Goal: Task Accomplishment & Management: Use online tool/utility

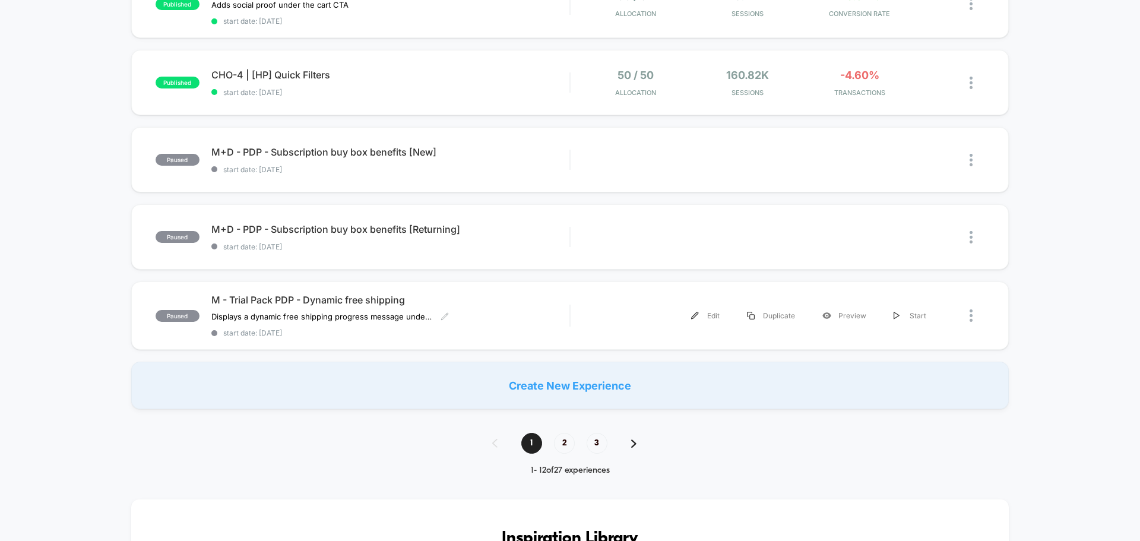
scroll to position [712, 0]
click at [566, 441] on span "2" at bounding box center [564, 442] width 21 height 21
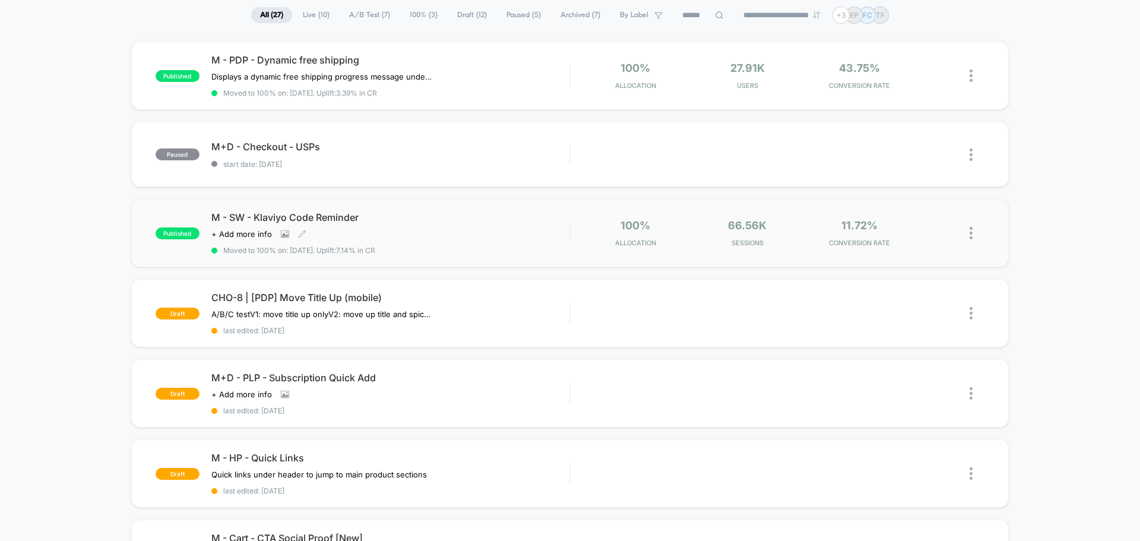
scroll to position [119, 0]
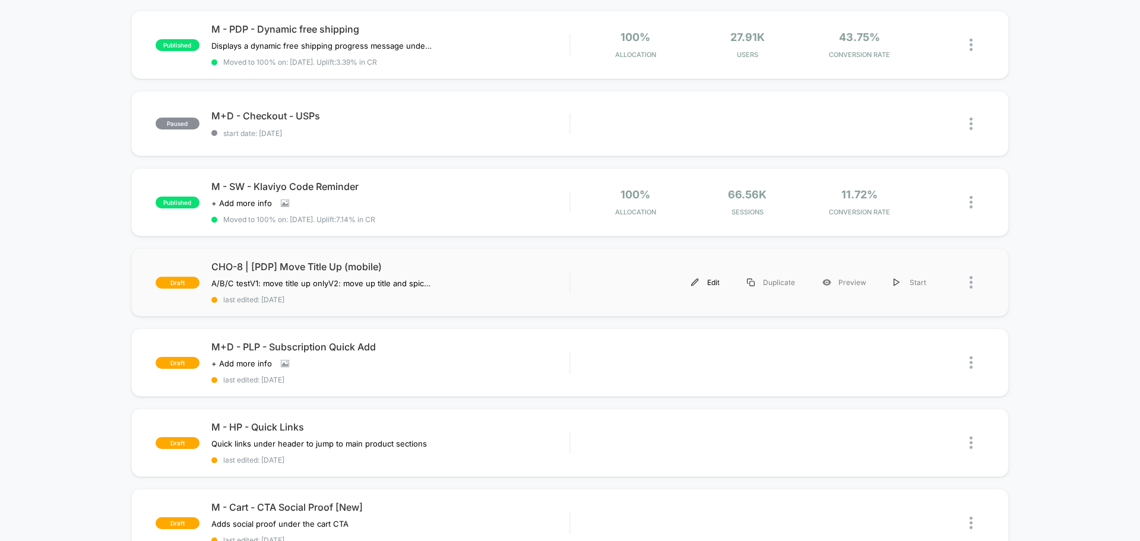
click at [712, 289] on div "Edit" at bounding box center [705, 282] width 56 height 27
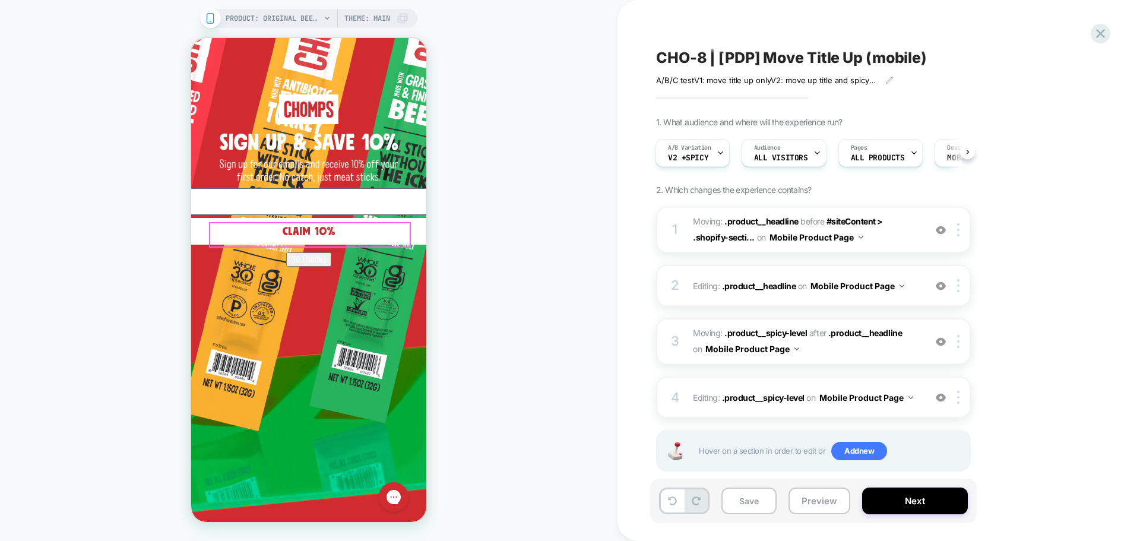
scroll to position [4601, 0]
click at [673, 59] on circle "Close dialog" at bounding box center [684, 54] width 23 height 23
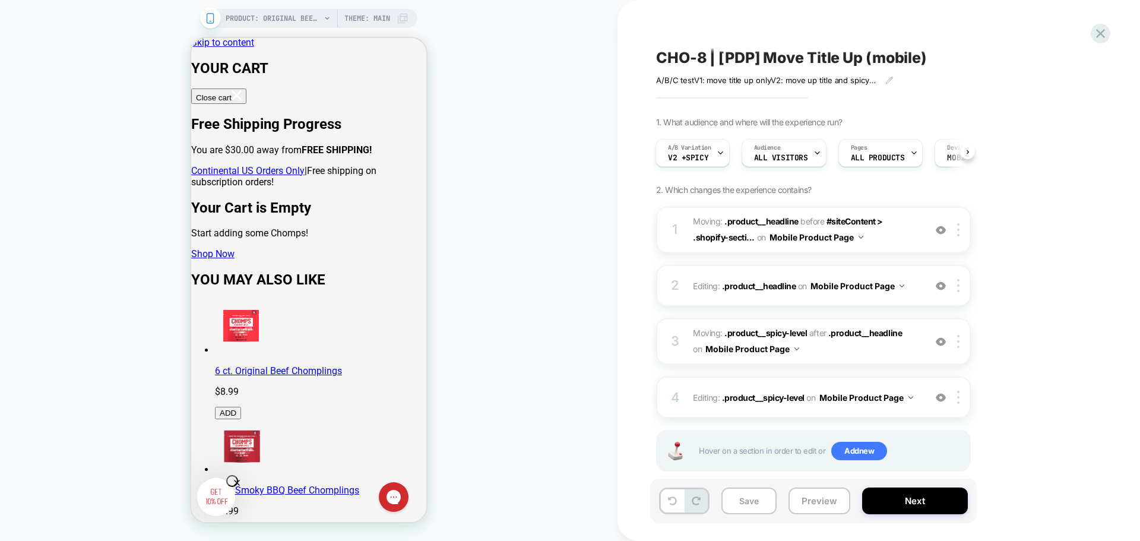
scroll to position [0, 0]
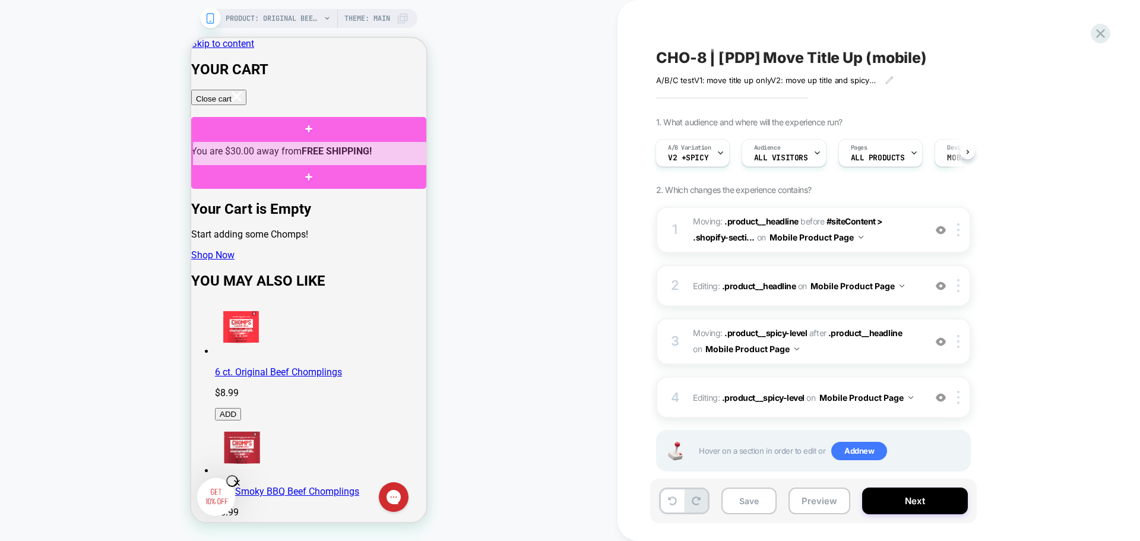
click at [330, 148] on div at bounding box center [309, 154] width 235 height 26
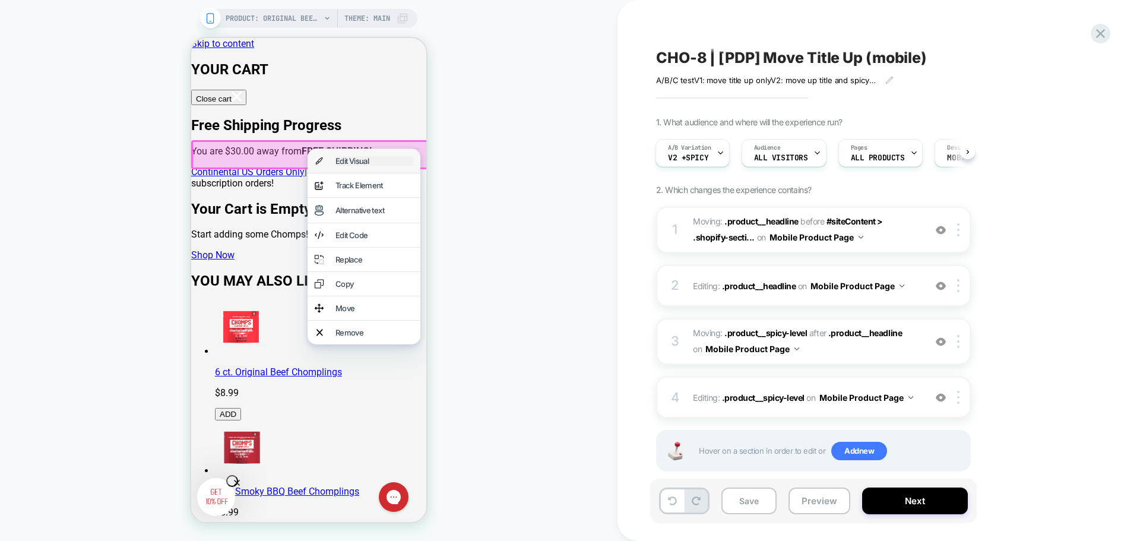
click at [353, 164] on div "Edit Visual" at bounding box center [374, 160] width 78 height 9
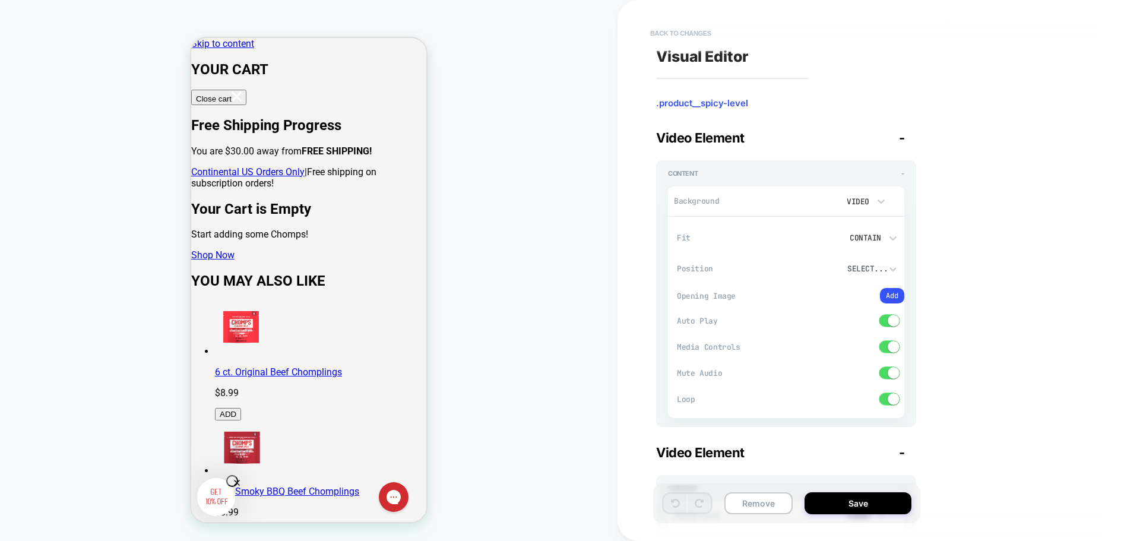
click at [685, 36] on button "Back to changes" at bounding box center [680, 33] width 73 height 19
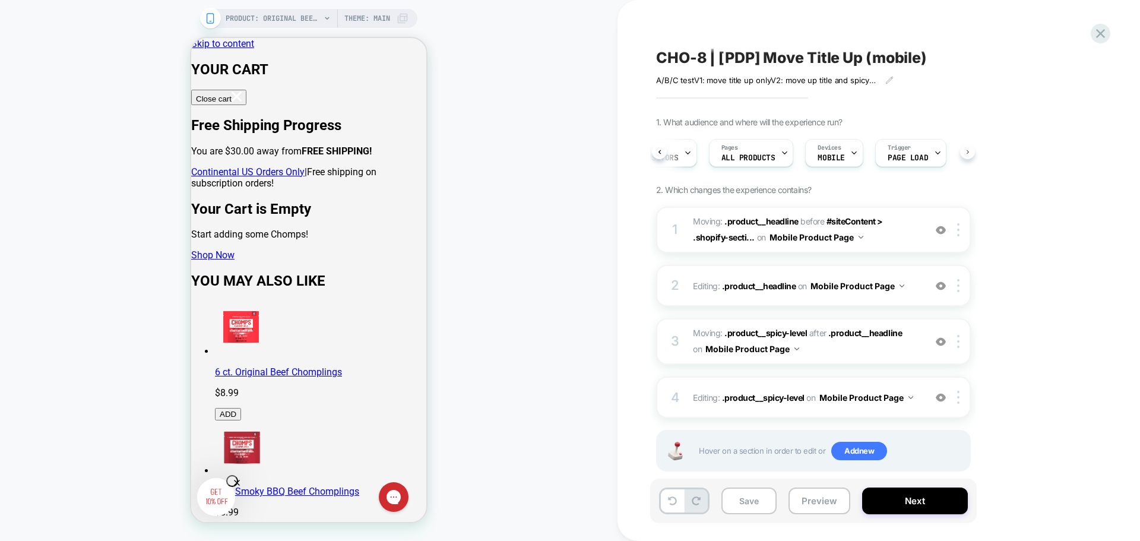
scroll to position [0, 138]
click at [832, 404] on button "Mobile Product Page" at bounding box center [866, 397] width 94 height 17
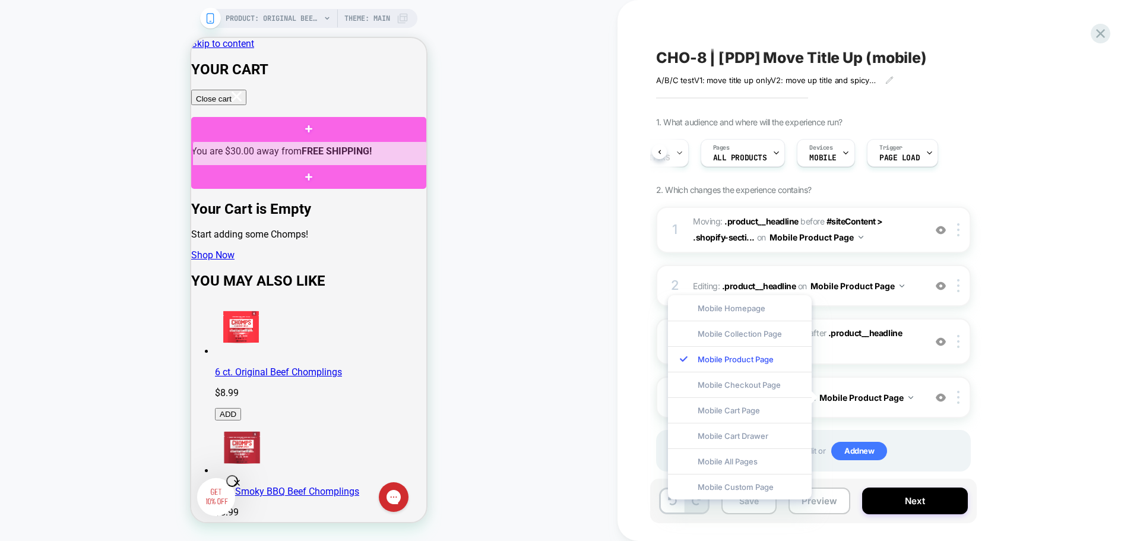
click at [358, 156] on div at bounding box center [309, 154] width 235 height 26
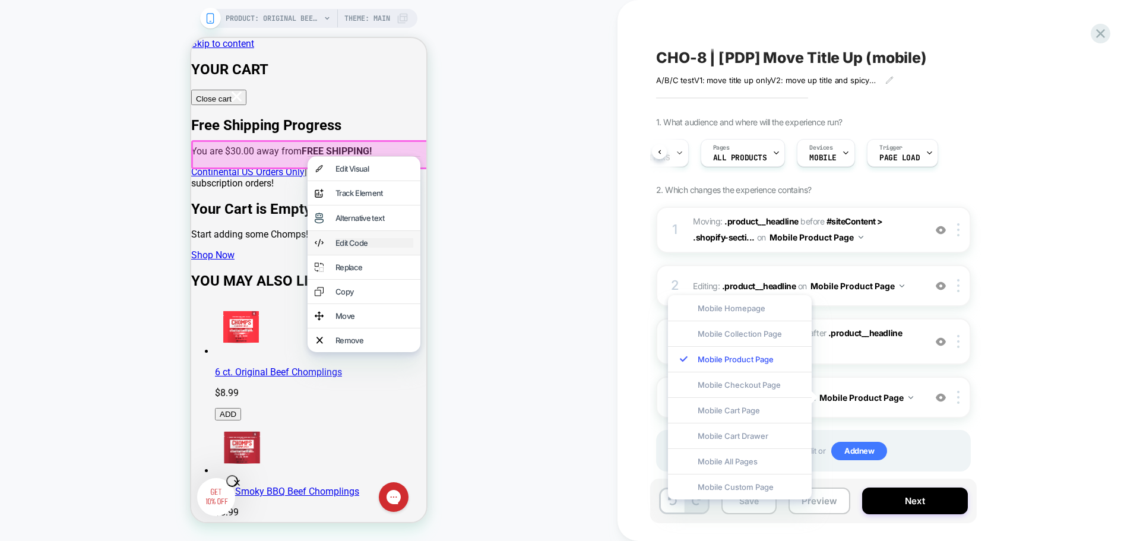
click at [357, 247] on div "Edit Code" at bounding box center [374, 242] width 78 height 9
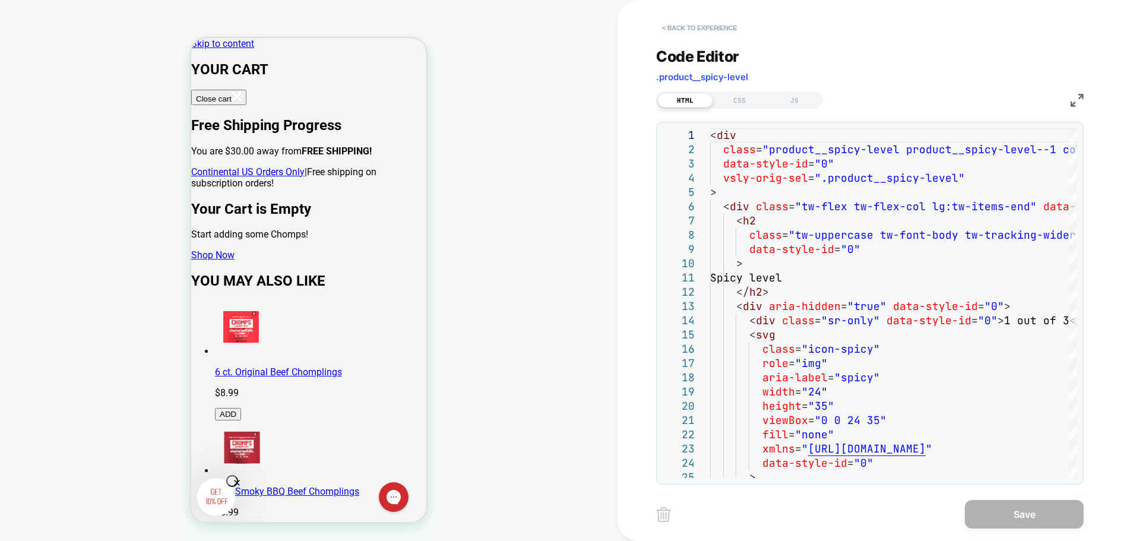
click at [702, 28] on button "< Back to experience" at bounding box center [699, 27] width 87 height 19
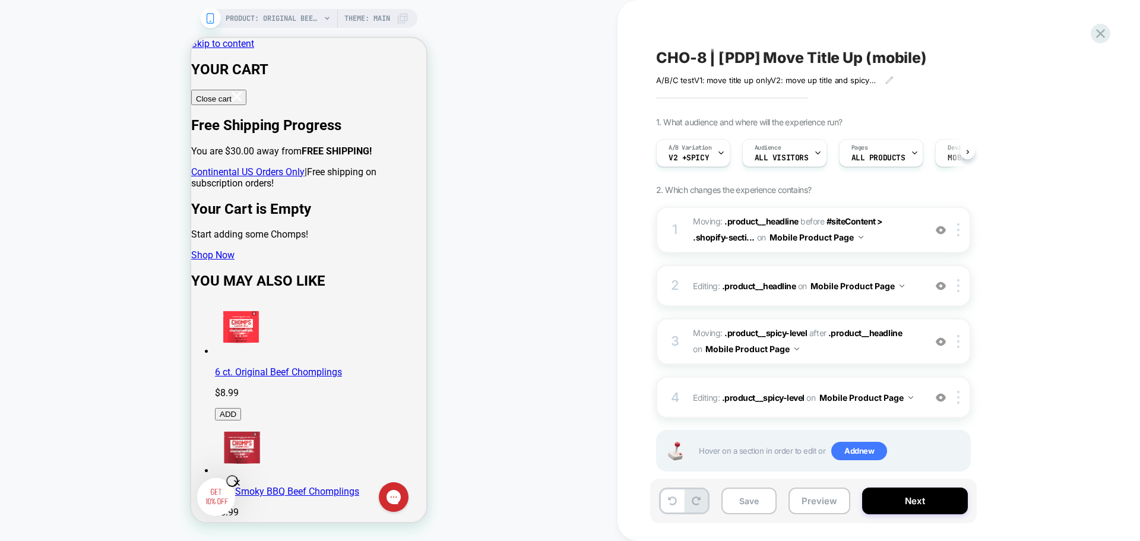
scroll to position [0, 1]
click at [1104, 33] on icon at bounding box center [1100, 34] width 16 height 16
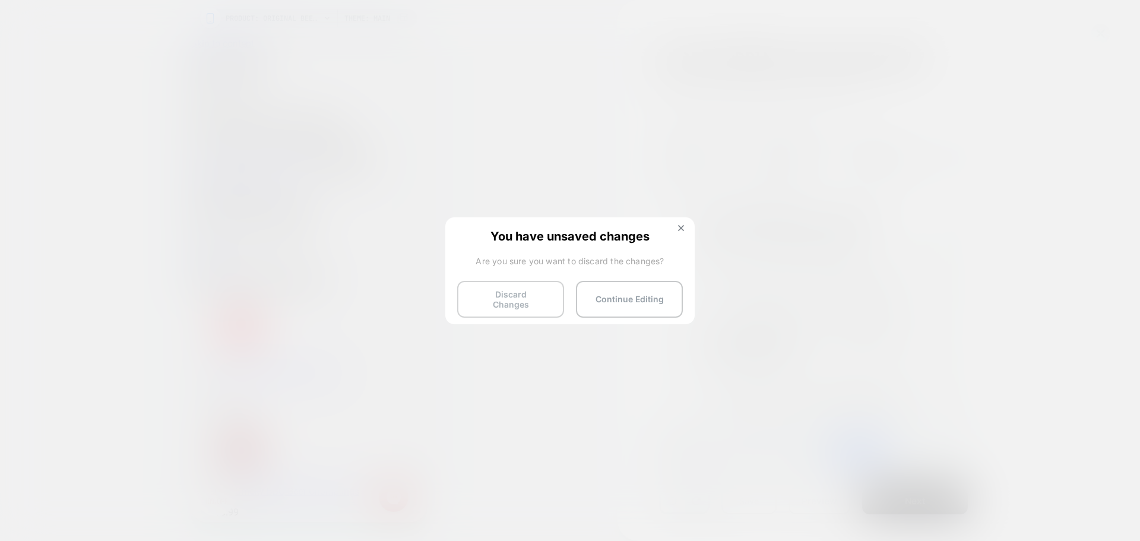
click at [526, 300] on button "Discard Changes" at bounding box center [510, 299] width 107 height 37
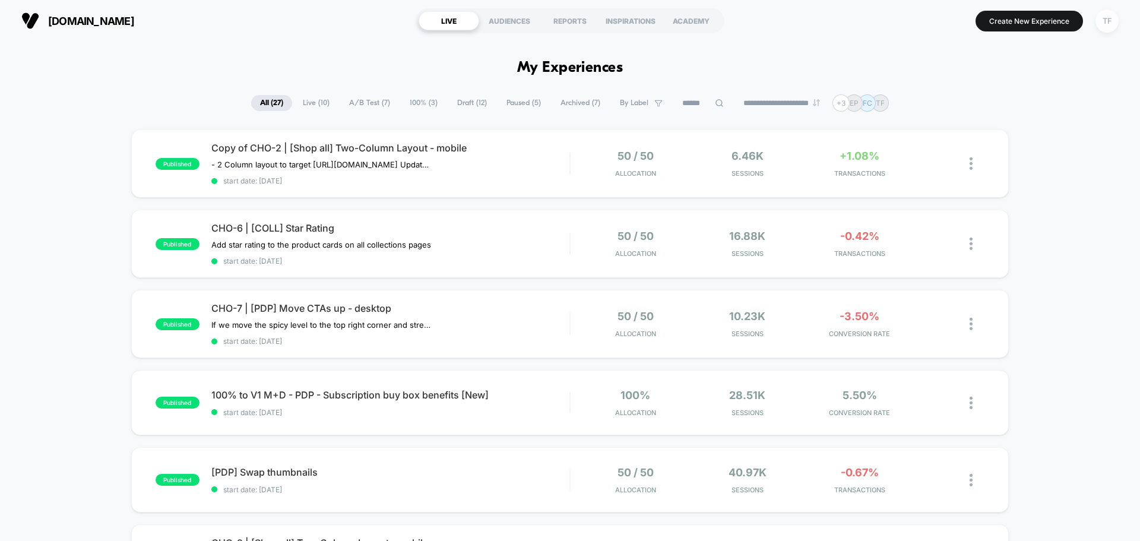
click at [1105, 23] on div "TF" at bounding box center [1106, 20] width 23 height 23
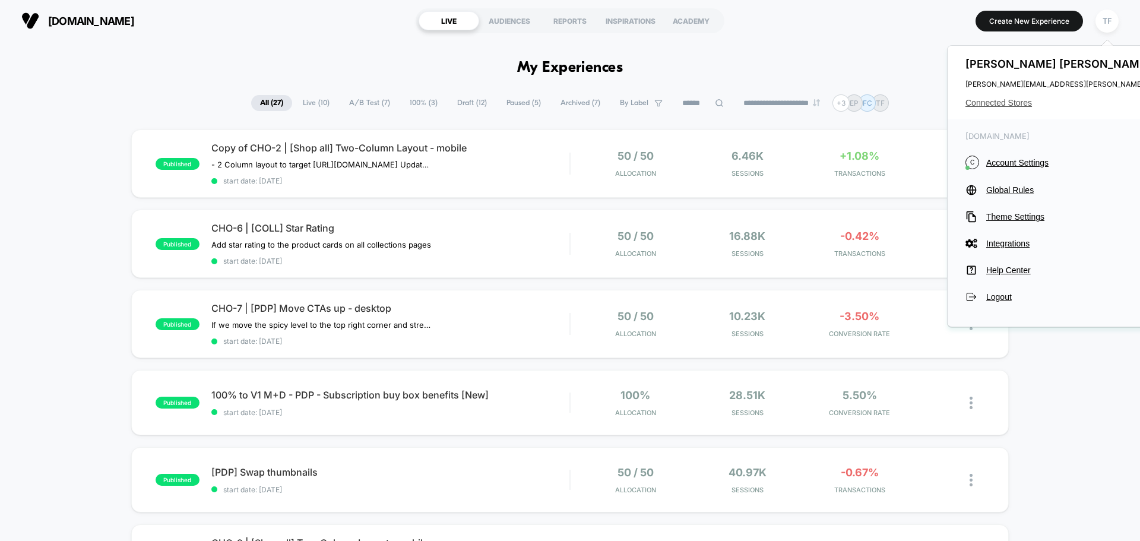
click at [1007, 105] on span "Connected Stores" at bounding box center [1083, 102] width 236 height 9
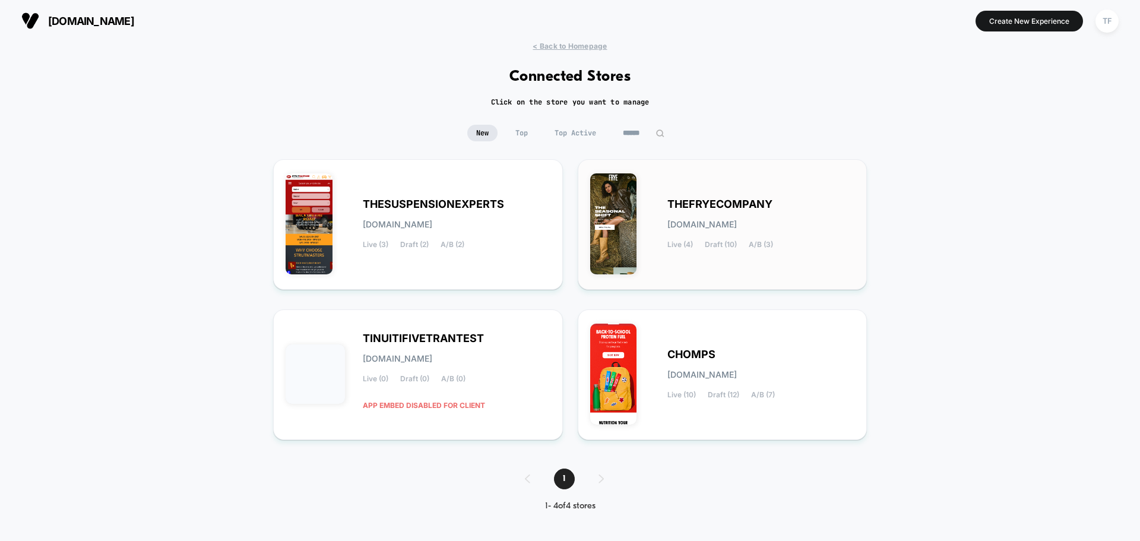
click at [799, 275] on div "THEFRYECOMPANY [DOMAIN_NAME] Live (4) Draft (10) A/B (3)" at bounding box center [722, 225] width 265 height 106
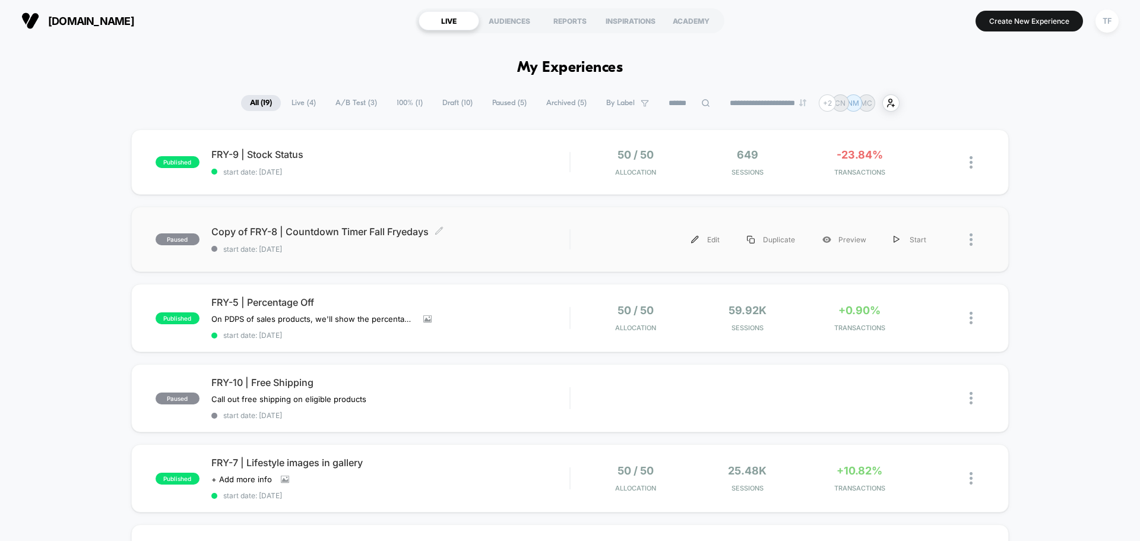
click at [484, 227] on span "Copy of FRY-8 | Countdown Timer Fall Fryedays Click to edit experience details" at bounding box center [390, 232] width 358 height 12
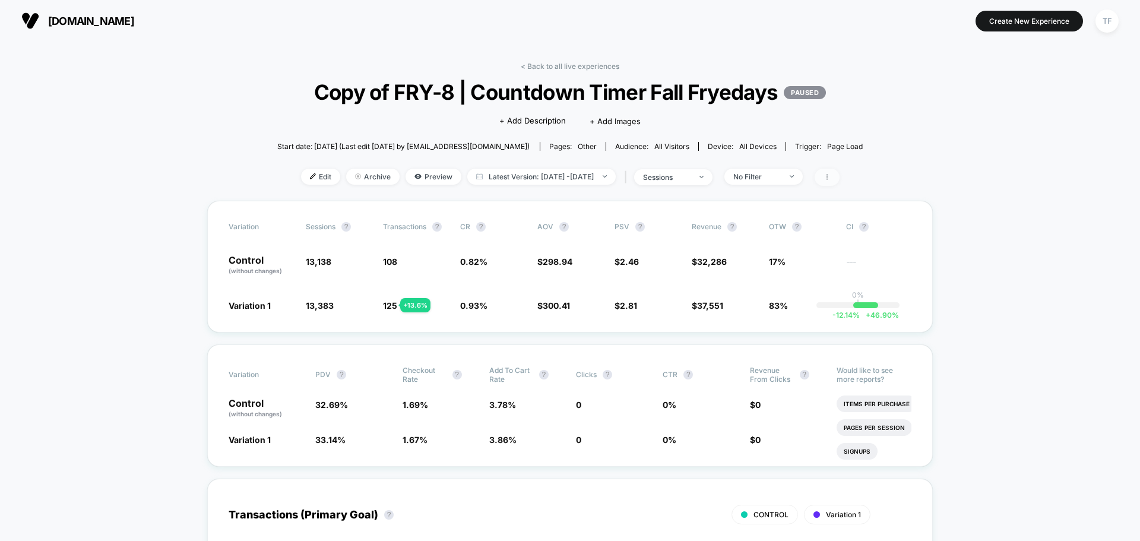
click at [830, 178] on icon at bounding box center [826, 176] width 7 height 7
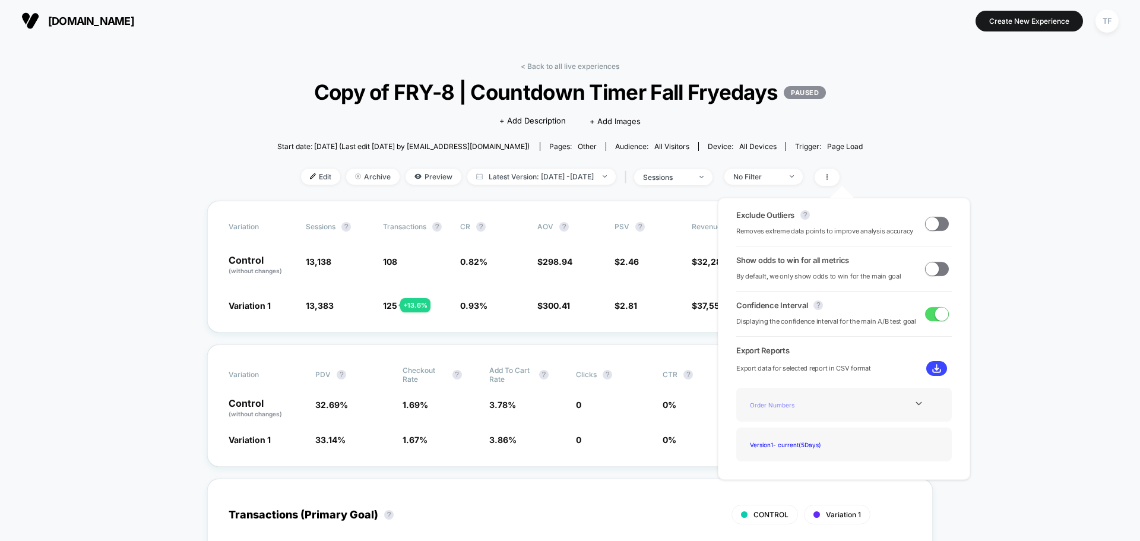
click at [785, 404] on div "Order Numbers" at bounding box center [792, 404] width 95 height 16
click at [914, 407] on icon at bounding box center [918, 403] width 9 height 9
click at [783, 405] on div "Order Numbers" at bounding box center [792, 404] width 95 height 16
click at [822, 445] on div "Version 1 - current ( 5 Days)" at bounding box center [792, 444] width 95 height 16
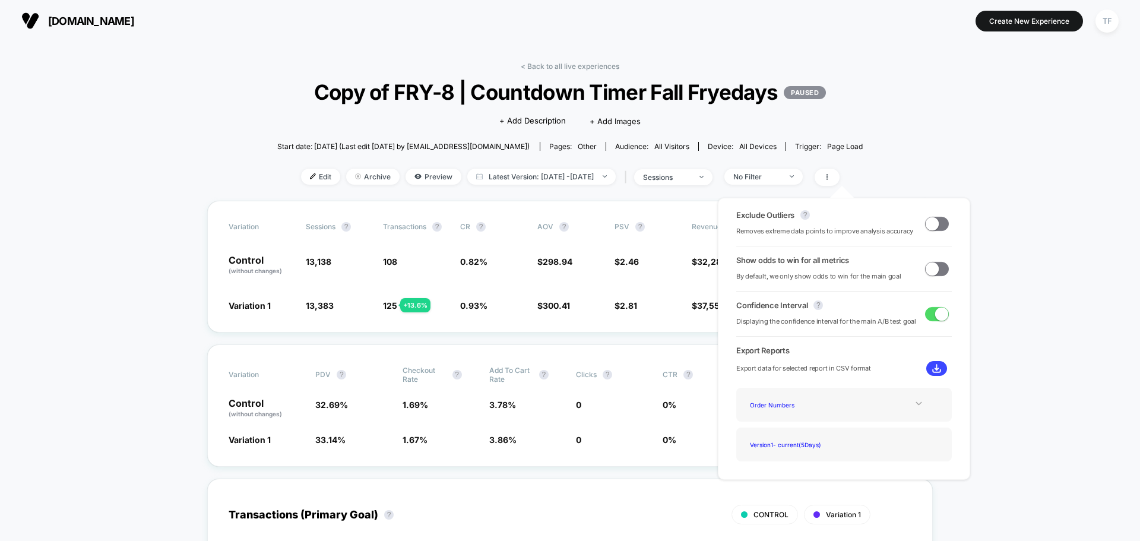
click at [912, 446] on div "Version 1 - current ( 5 Days)" at bounding box center [844, 444] width 198 height 16
click at [896, 446] on div "Version 1 - current ( 5 Days)" at bounding box center [844, 444] width 198 height 16
drag, startPoint x: 919, startPoint y: 446, endPoint x: 819, endPoint y: 440, distance: 100.4
click at [887, 446] on div "Version 1 - current ( 5 Days)" at bounding box center [844, 444] width 198 height 16
click at [792, 445] on div "Version 1 - current ( 5 Days)" at bounding box center [792, 444] width 95 height 16
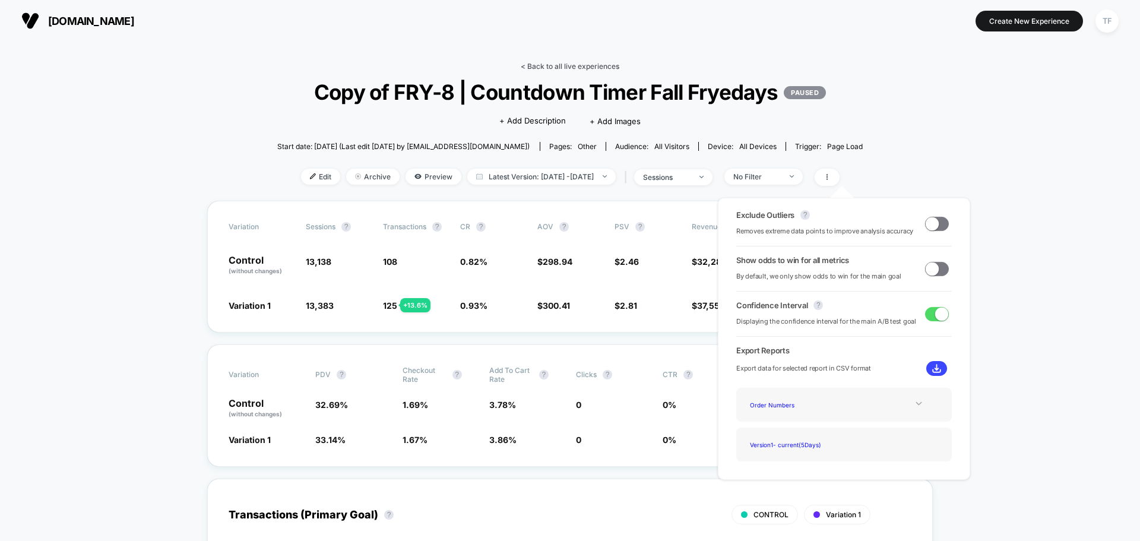
click at [588, 64] on link "< Back to all live experiences" at bounding box center [569, 66] width 99 height 9
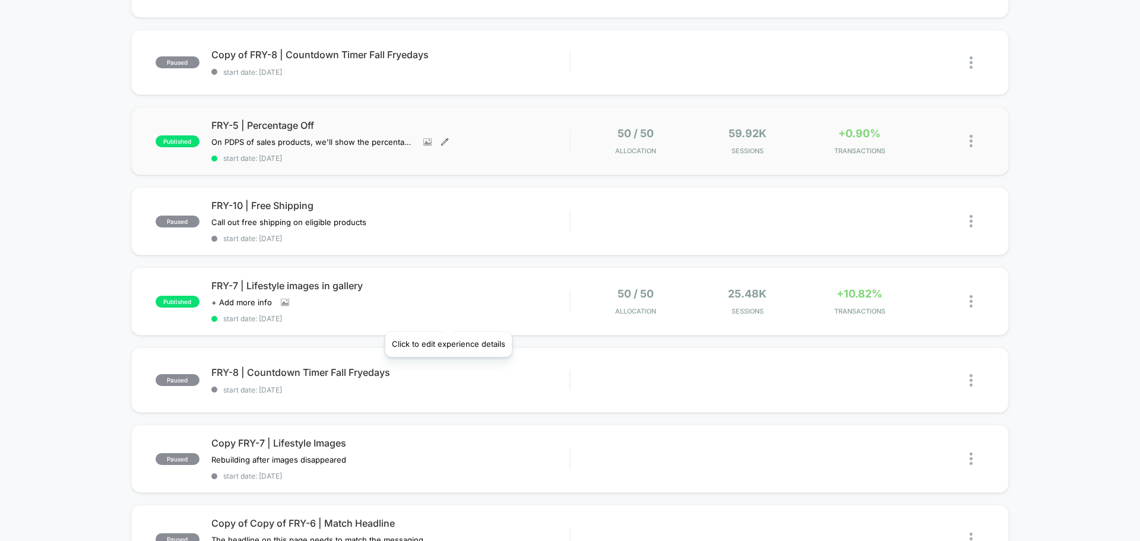
scroll to position [178, 0]
click at [447, 382] on div "FRY-8 | Countdown Timer Fall Fryedays Click to edit experience details Click to…" at bounding box center [390, 379] width 358 height 28
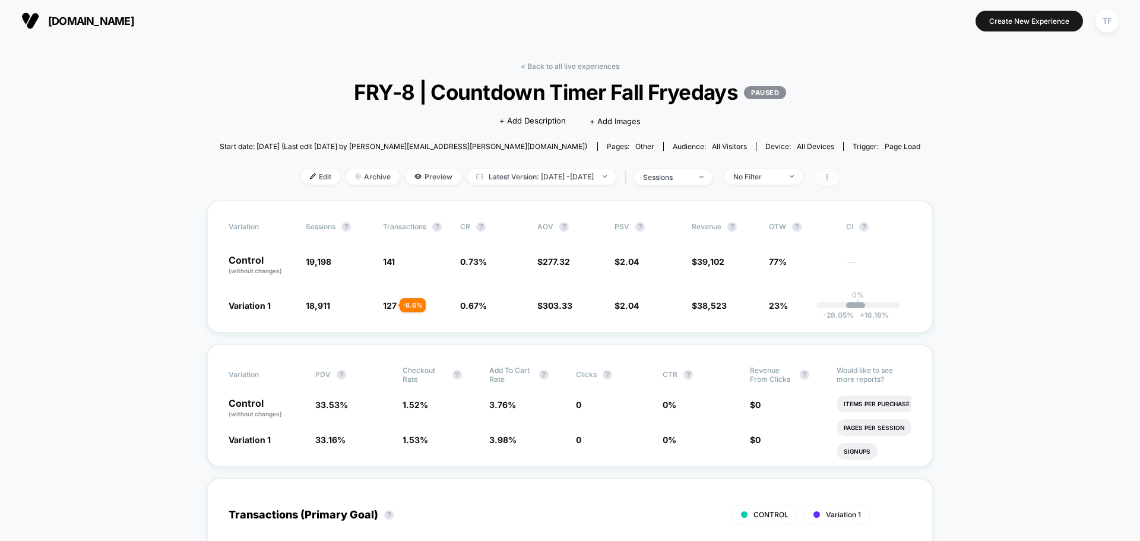
click at [839, 180] on span at bounding box center [826, 177] width 25 height 17
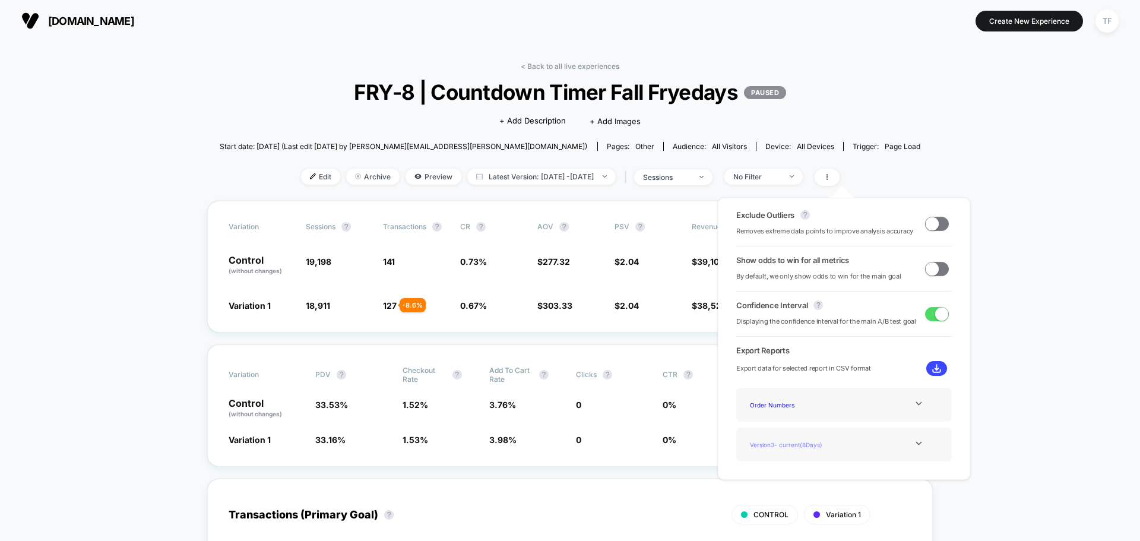
click at [831, 442] on div "Version 3 - current ( 8 Days)" at bounding box center [792, 444] width 95 height 16
click at [914, 439] on icon at bounding box center [918, 443] width 9 height 9
click at [471, 174] on span "Latest Version: [DATE] - [DATE]" at bounding box center [541, 177] width 148 height 16
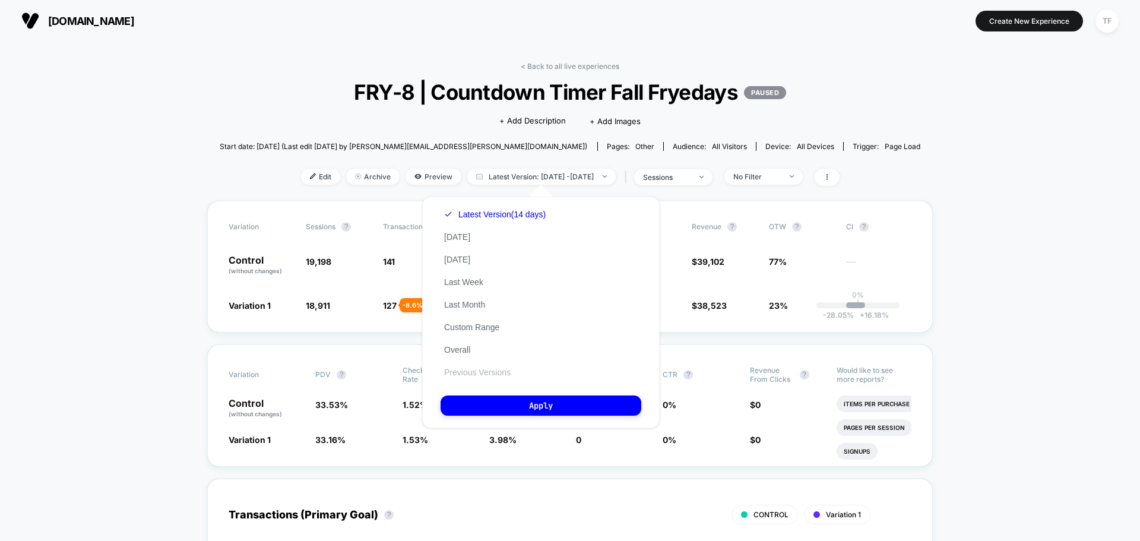
click at [507, 367] on button "Previous Versions" at bounding box center [477, 372] width 74 height 11
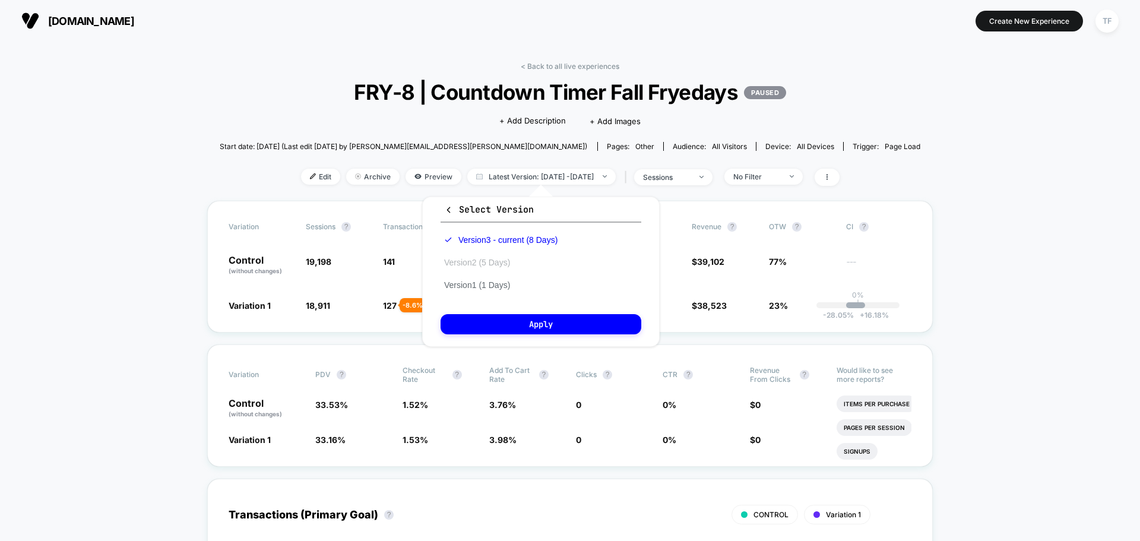
click at [481, 264] on button "Version 2 (5 Days)" at bounding box center [476, 262] width 73 height 11
click at [492, 285] on button "Version 1 (1 Days)" at bounding box center [476, 285] width 73 height 11
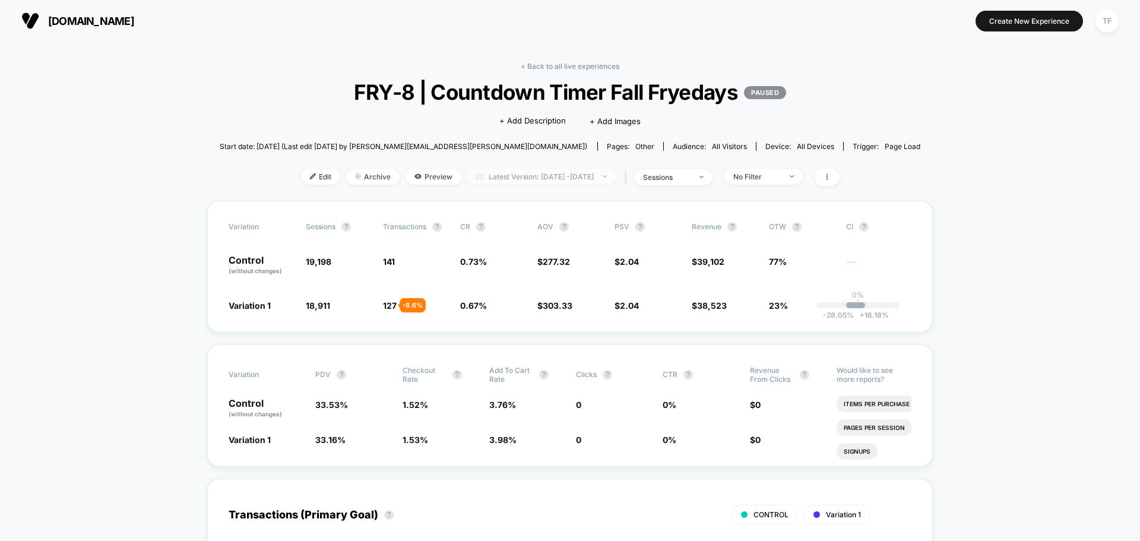
click at [525, 179] on span "Latest Version: [DATE] - [DATE]" at bounding box center [541, 177] width 148 height 16
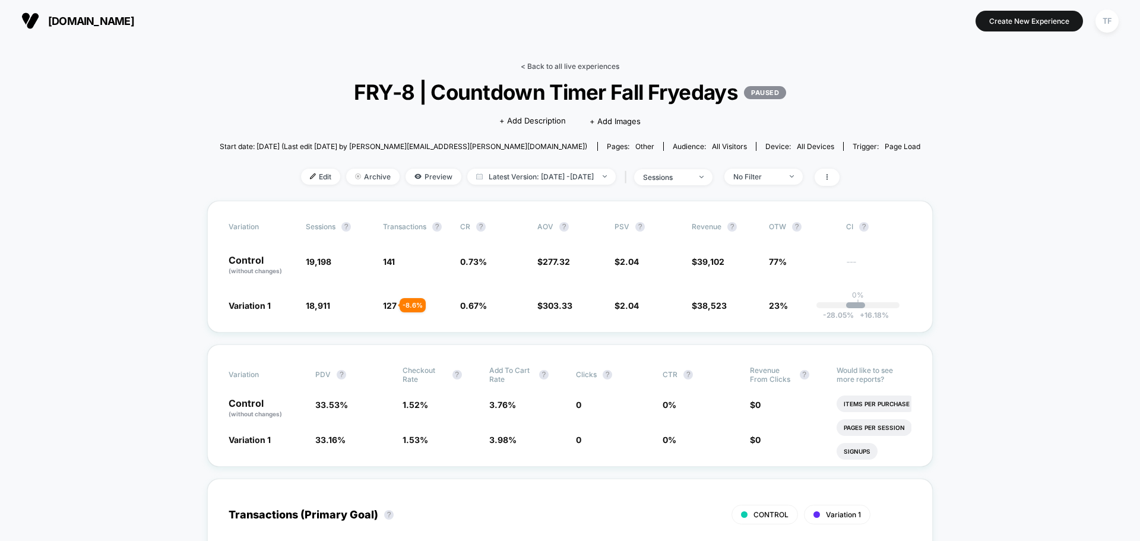
click at [555, 66] on link "< Back to all live experiences" at bounding box center [569, 66] width 99 height 9
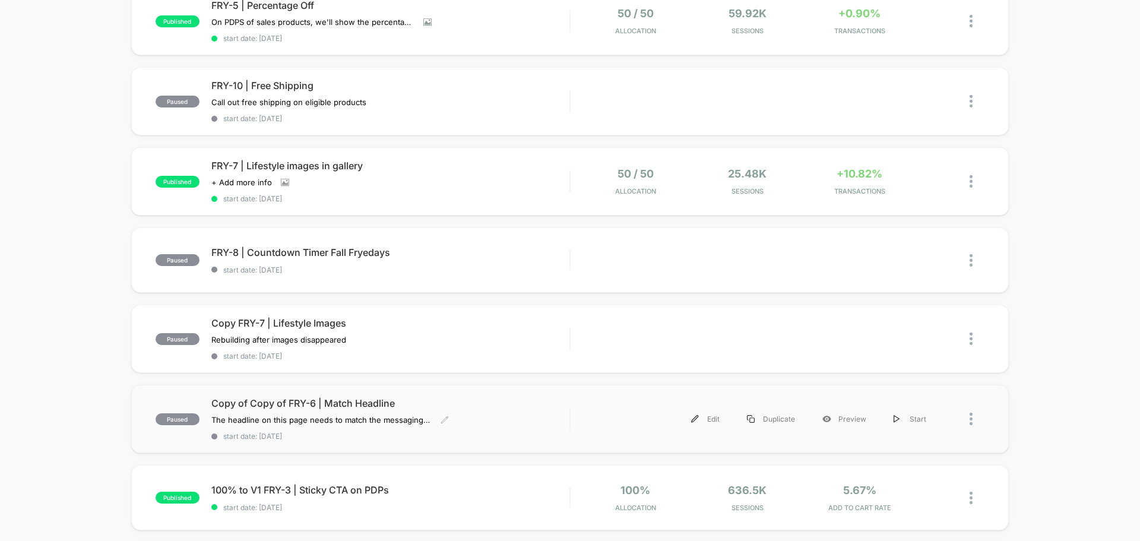
scroll to position [534, 0]
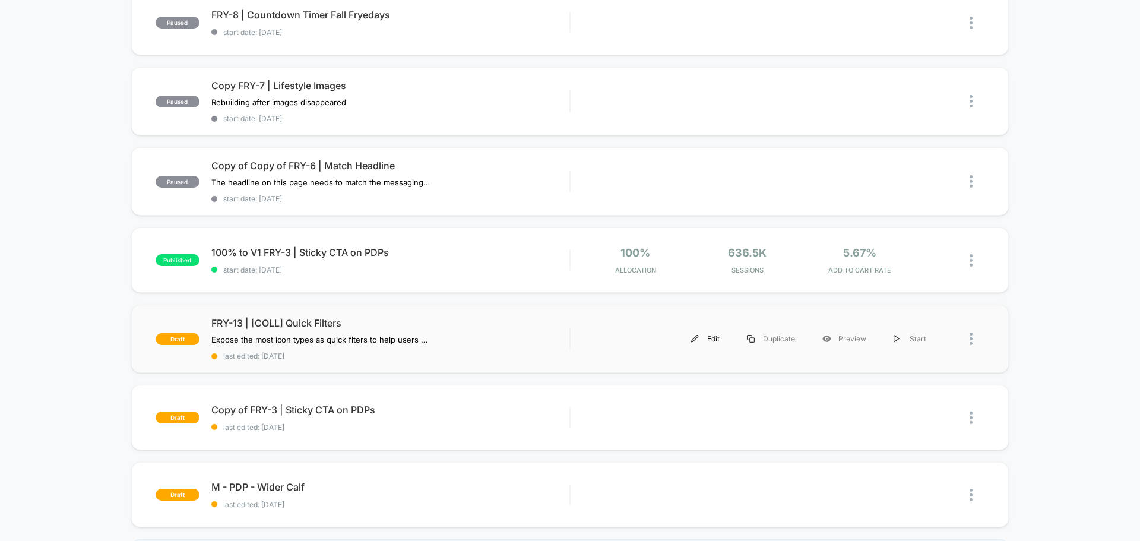
click at [710, 338] on div "Edit" at bounding box center [705, 338] width 56 height 27
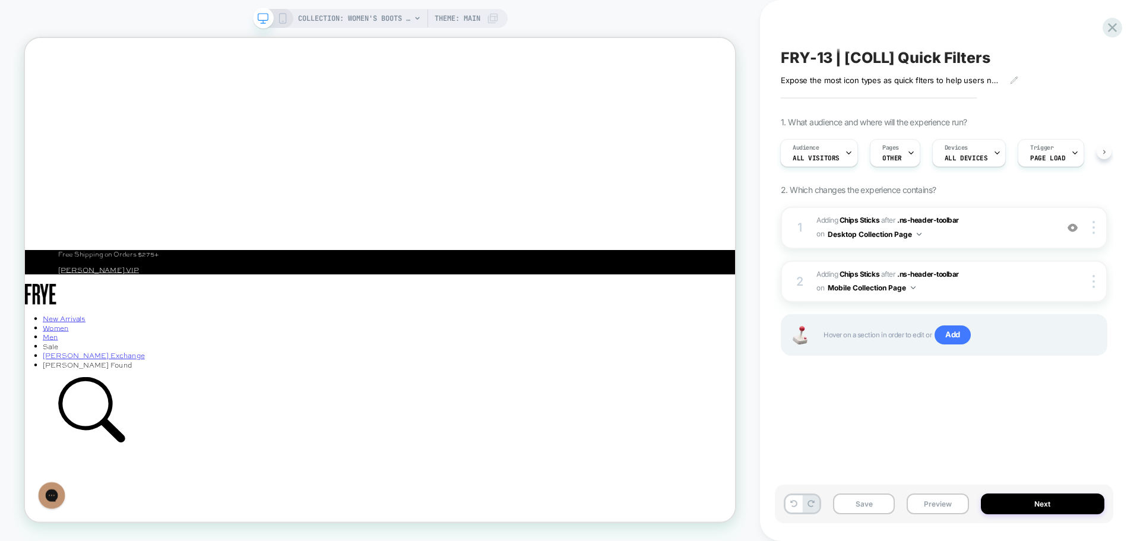
scroll to position [0, 4]
click at [471, 22] on span "Theme: MAIN" at bounding box center [457, 18] width 46 height 19
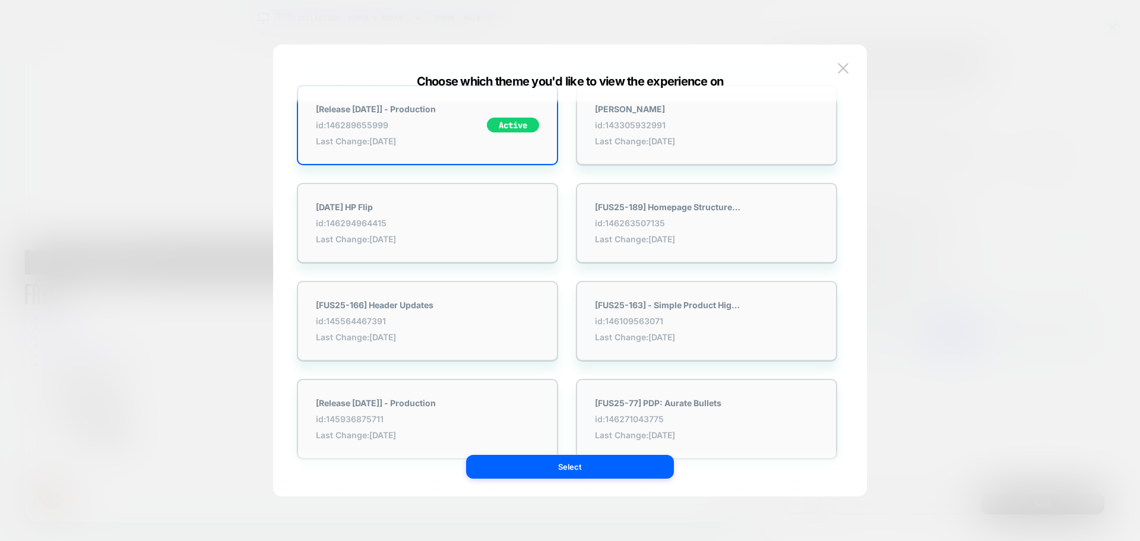
scroll to position [59, 0]
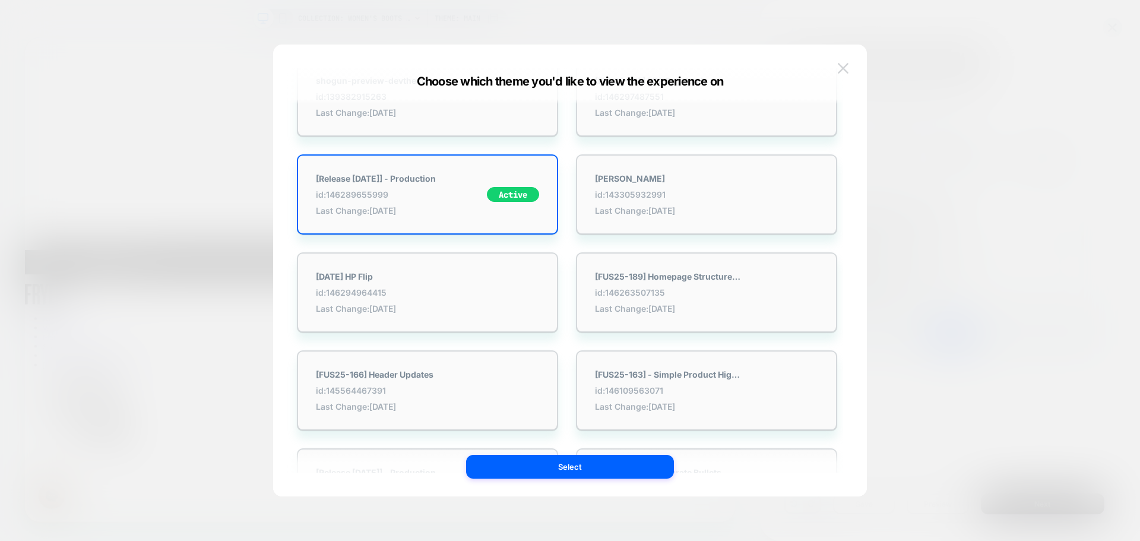
click at [845, 68] on img at bounding box center [842, 68] width 11 height 10
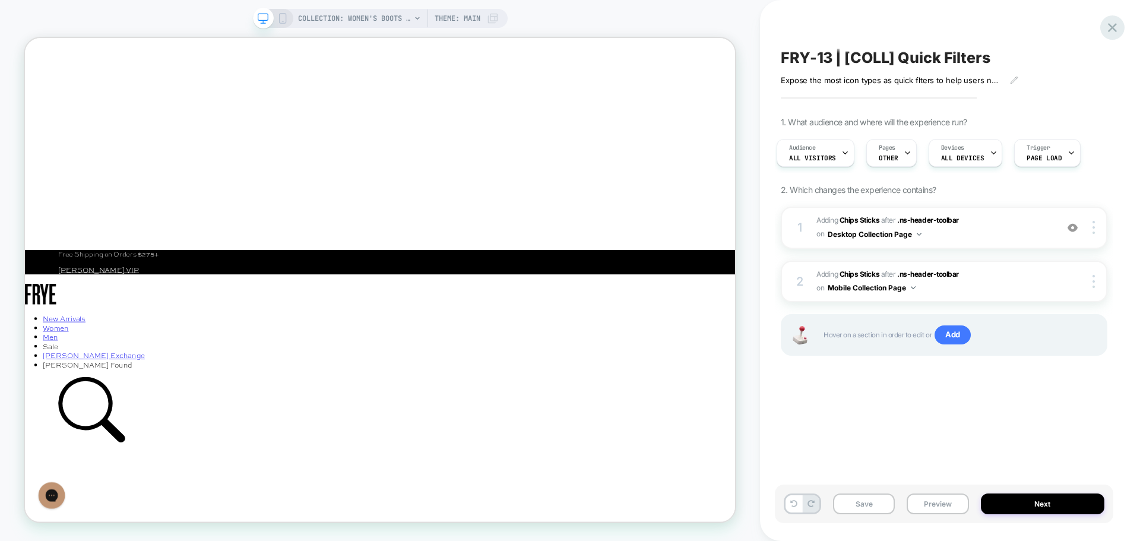
click at [1116, 21] on icon at bounding box center [1112, 28] width 16 height 16
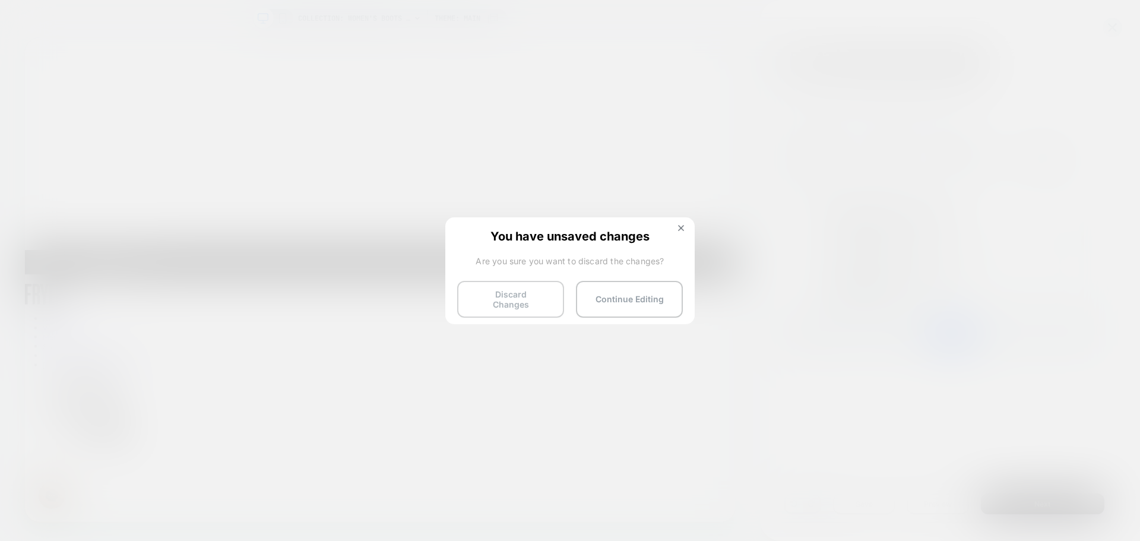
click at [528, 296] on button "Discard Changes" at bounding box center [510, 299] width 107 height 37
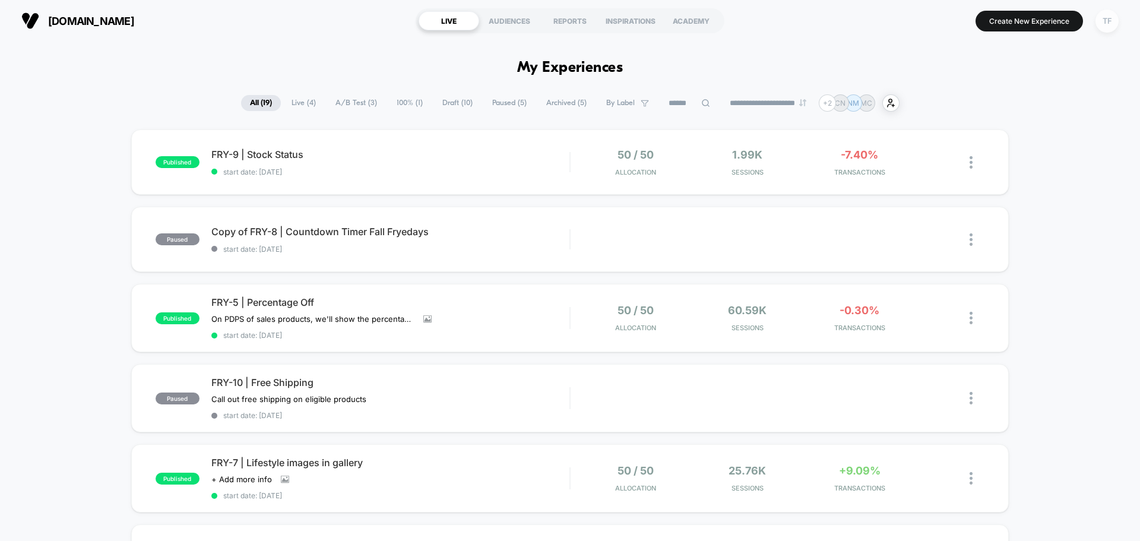
click at [1109, 24] on div "TF" at bounding box center [1106, 20] width 23 height 23
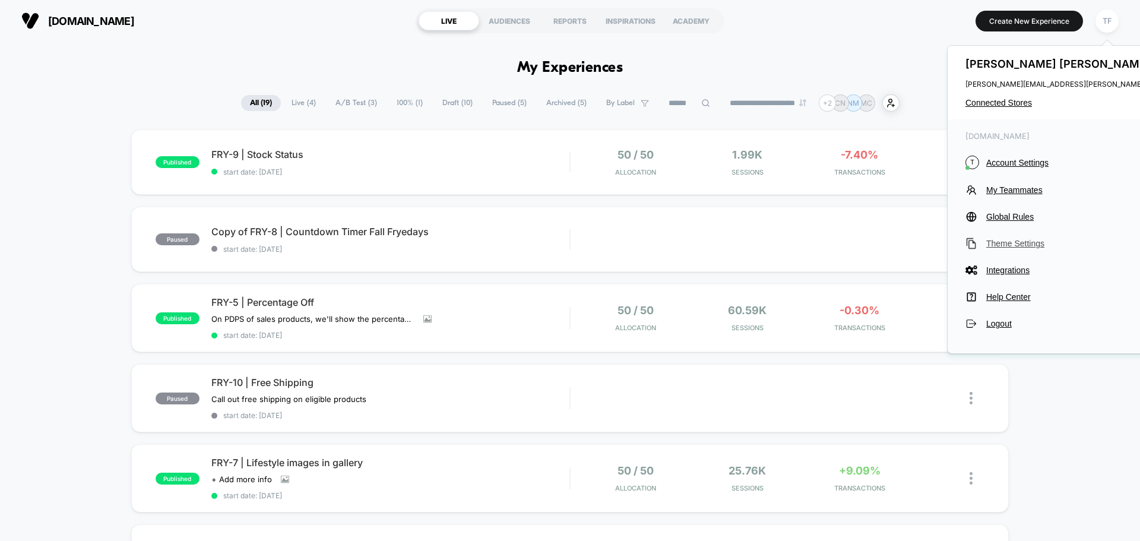
click at [1018, 246] on span "Theme Settings" at bounding box center [1093, 243] width 215 height 9
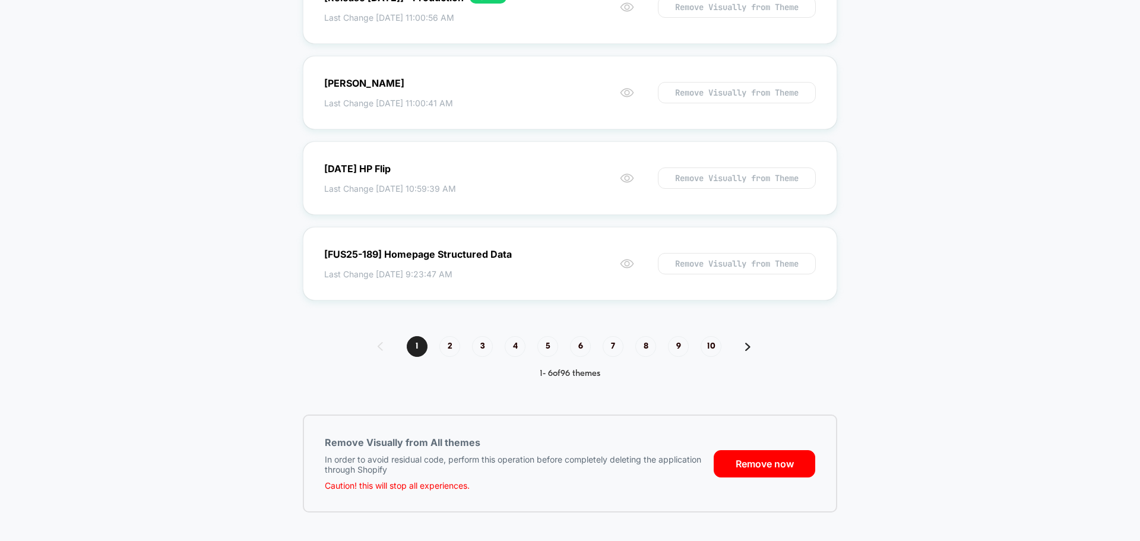
scroll to position [338, 0]
click at [712, 345] on span "10" at bounding box center [710, 345] width 21 height 21
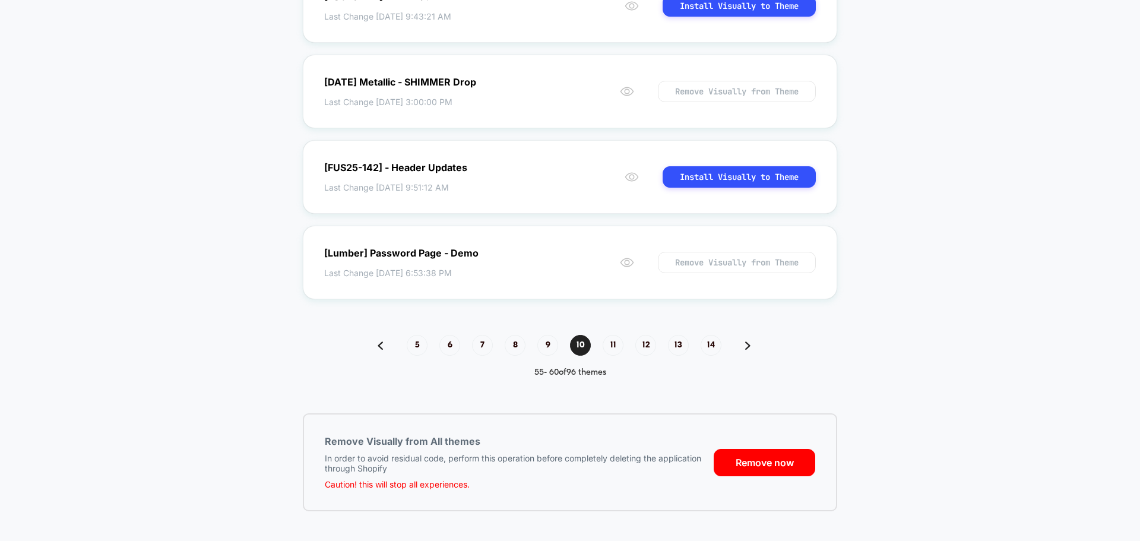
click at [382, 347] on img at bounding box center [379, 345] width 5 height 8
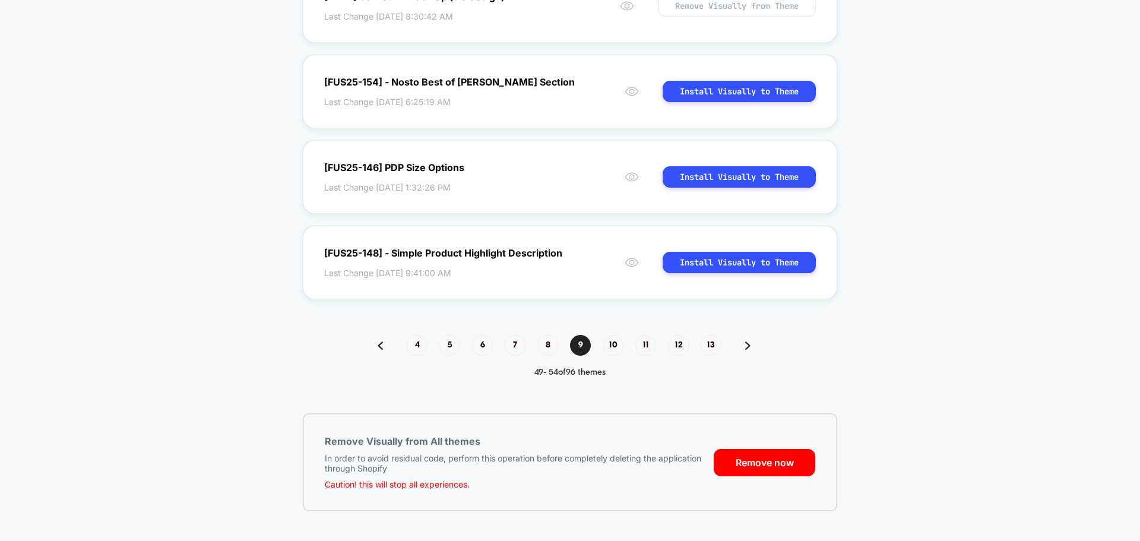
click at [382, 345] on img at bounding box center [379, 345] width 5 height 8
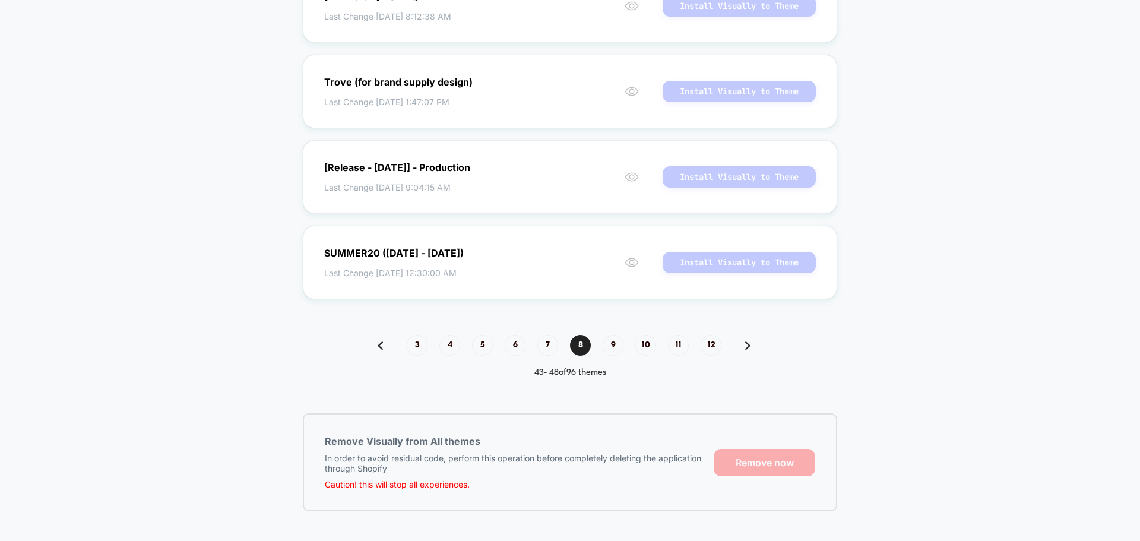
click at [382, 345] on img at bounding box center [379, 345] width 5 height 8
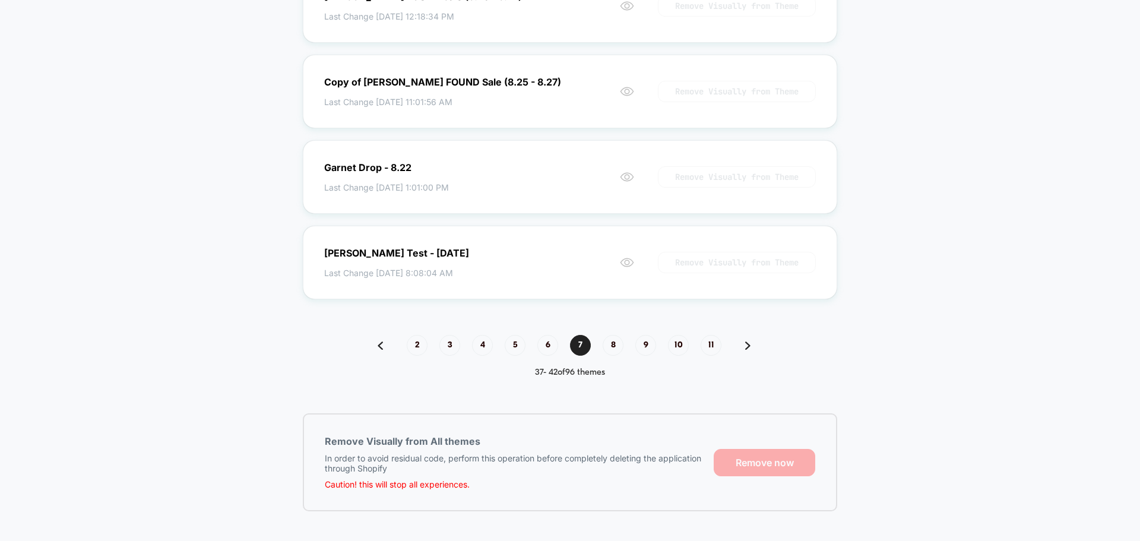
click at [382, 345] on img at bounding box center [379, 345] width 5 height 8
click at [418, 345] on div "< Back to Homepage Theme Management Run Visually on the themes you want to run …" at bounding box center [570, 116] width 1140 height 826
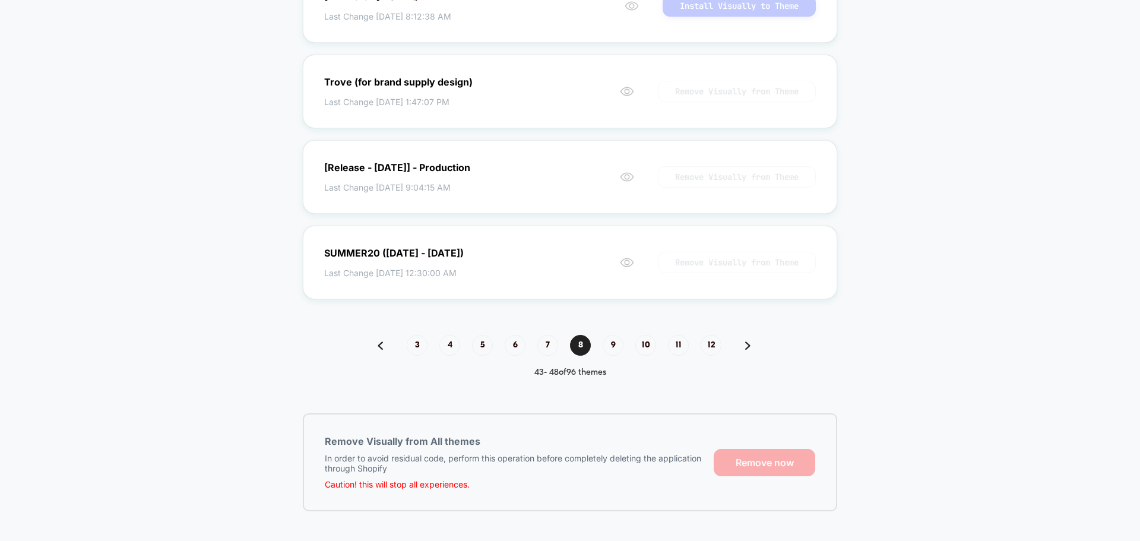
click at [418, 345] on div "< Back to Homepage Theme Management Run Visually on the themes you want to run …" at bounding box center [570, 116] width 1140 height 826
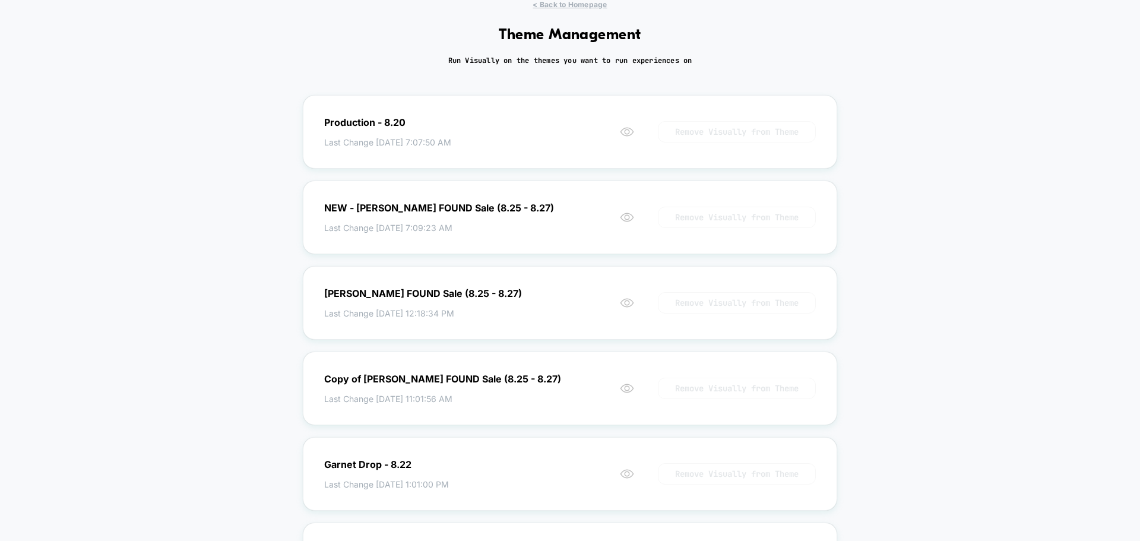
scroll to position [0, 0]
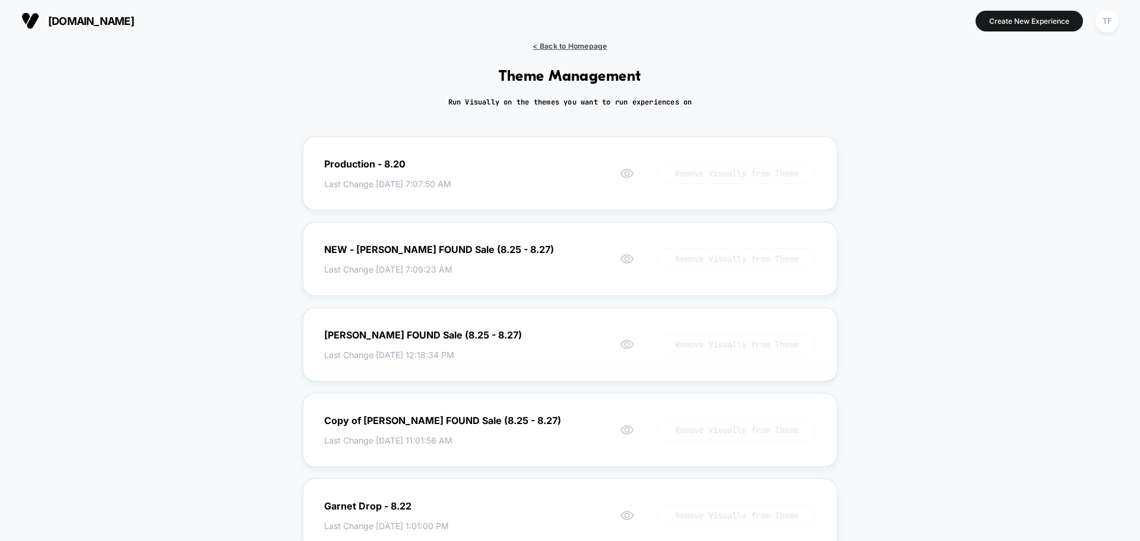
click at [579, 45] on span "< Back to Homepage" at bounding box center [569, 46] width 74 height 9
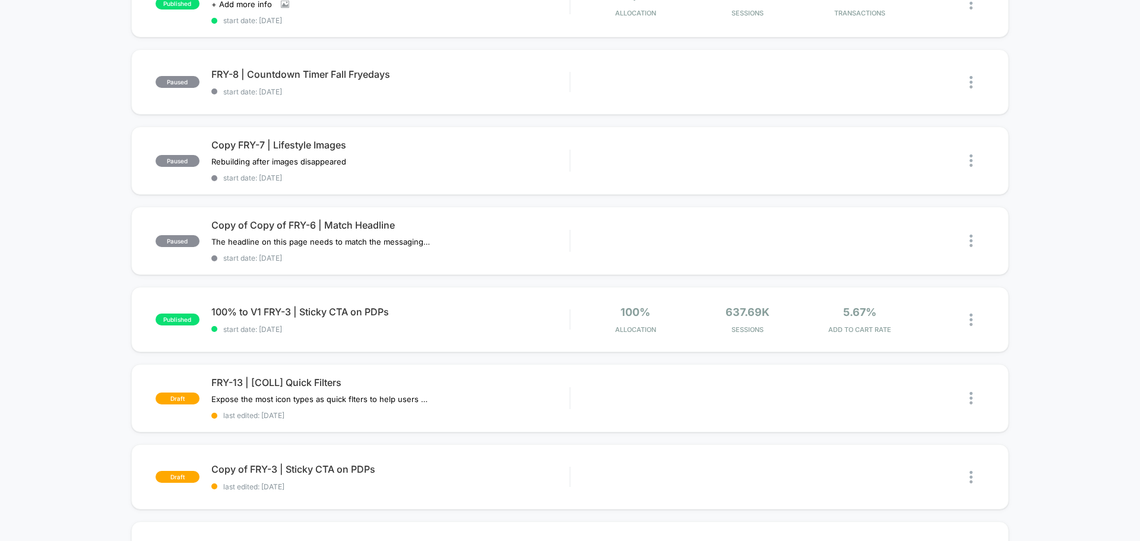
scroll to position [534, 0]
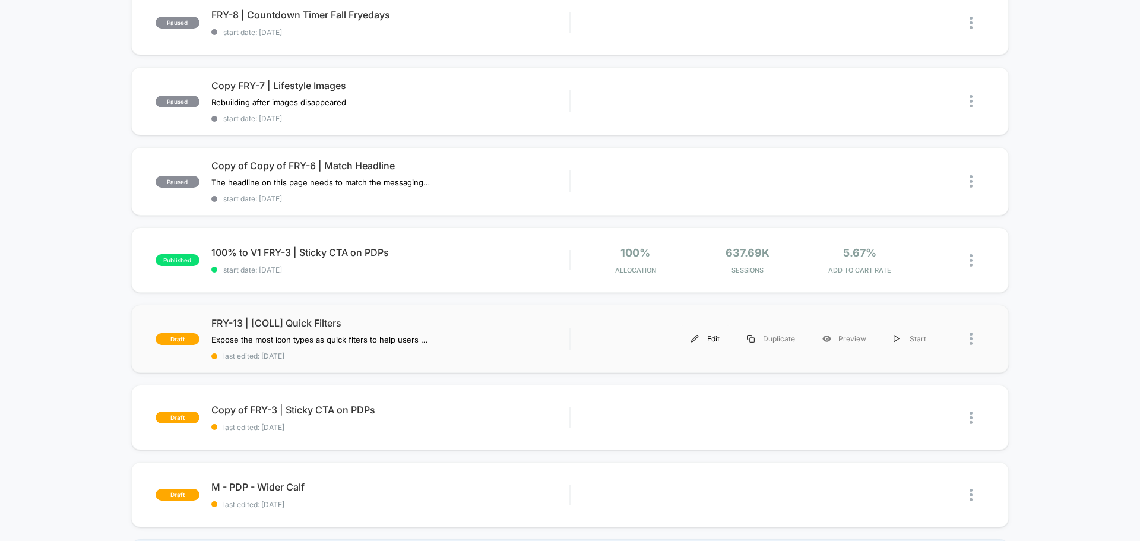
click at [719, 342] on div "Edit" at bounding box center [705, 338] width 56 height 27
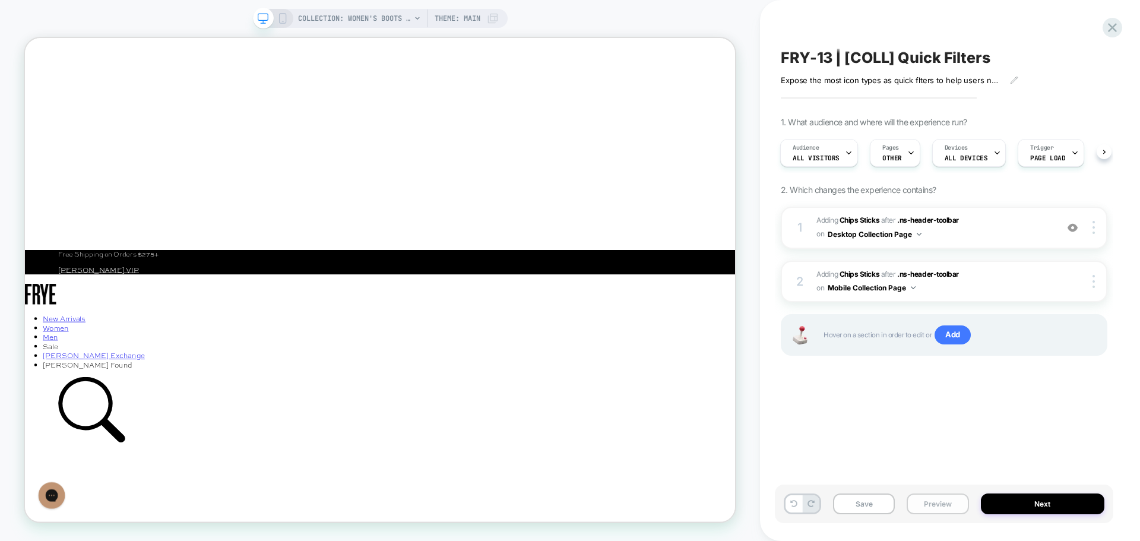
click at [934, 502] on button "Preview" at bounding box center [937, 503] width 62 height 21
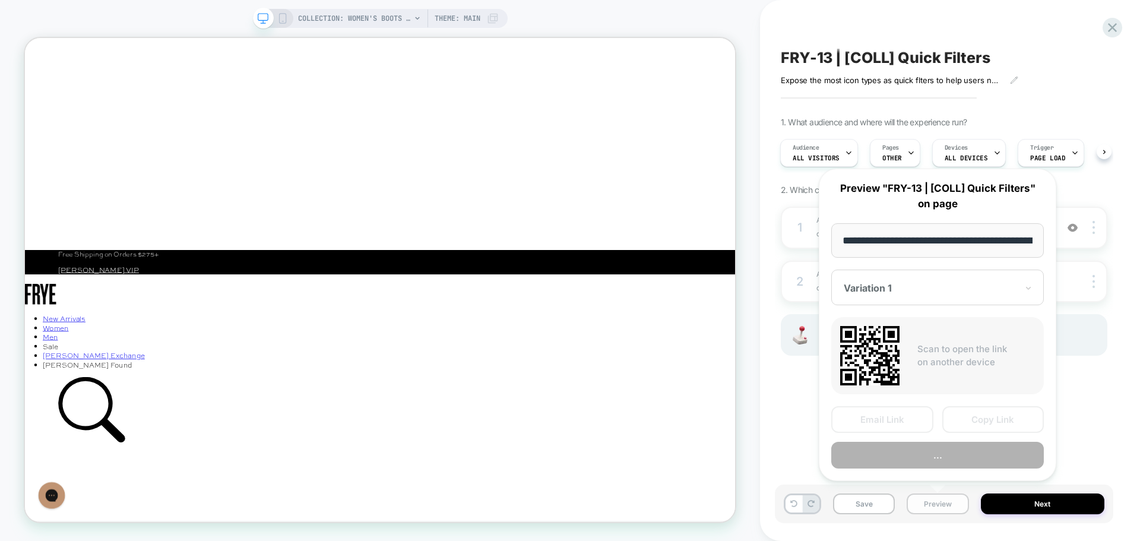
scroll to position [0, 190]
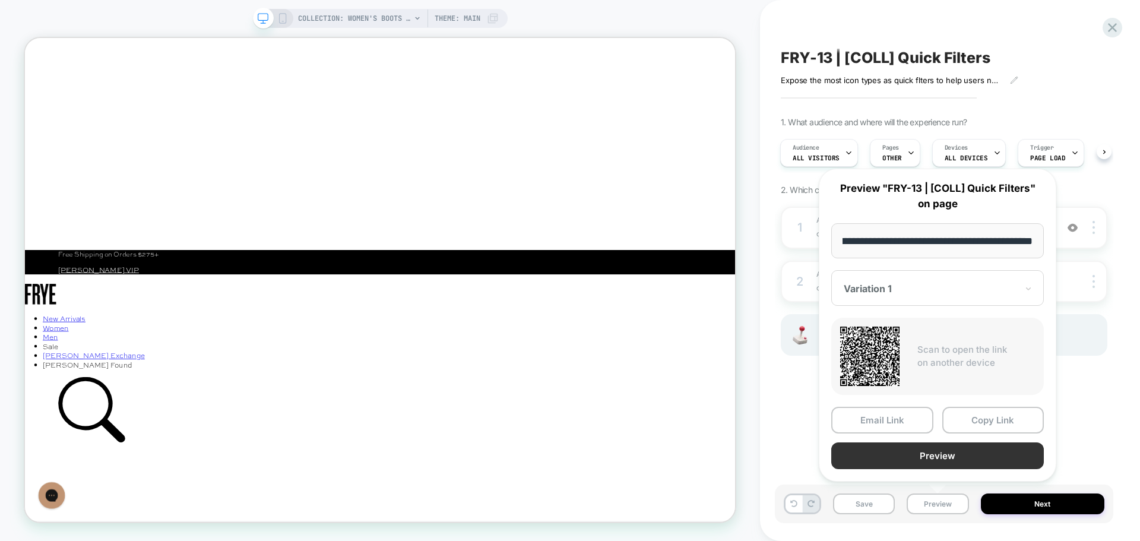
click at [925, 459] on button "Preview" at bounding box center [937, 455] width 212 height 27
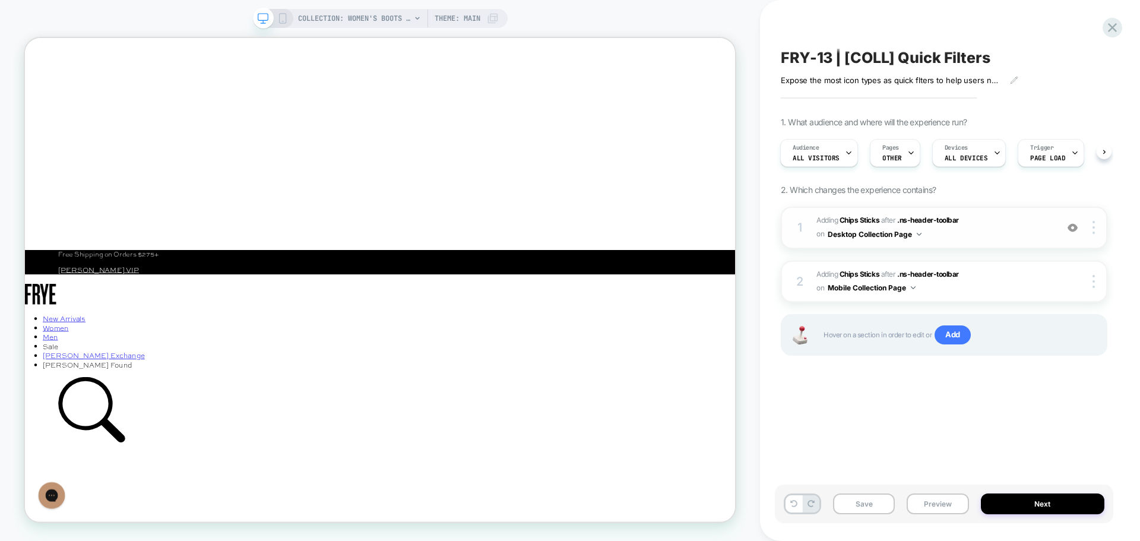
click at [1004, 230] on span "#_loomi_addon_1760466010248 Adding Chips Sticks AFTER .ns-header-toolbar .ns-he…" at bounding box center [933, 228] width 234 height 28
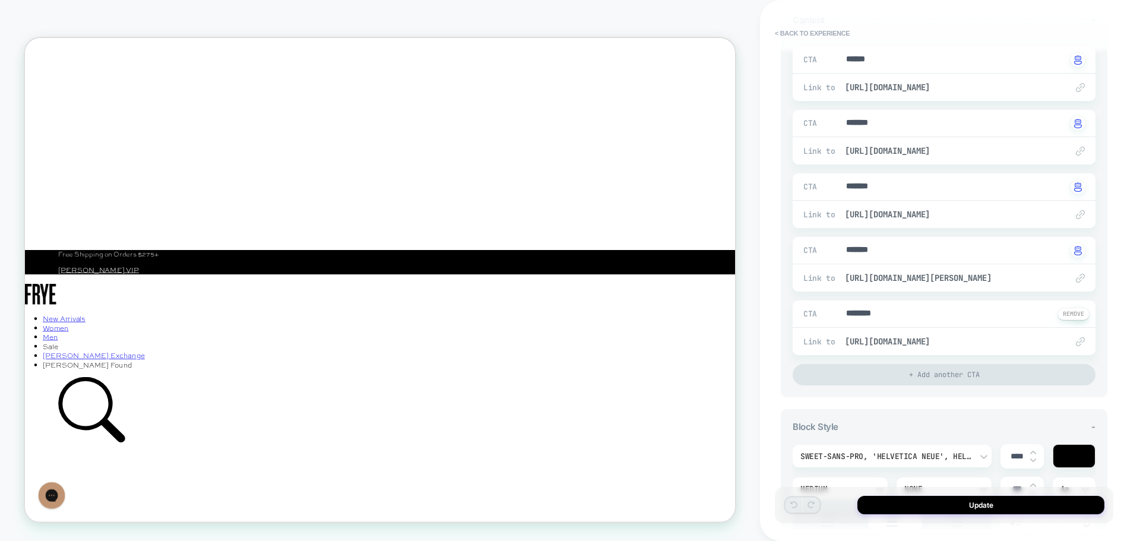
type textarea "*"
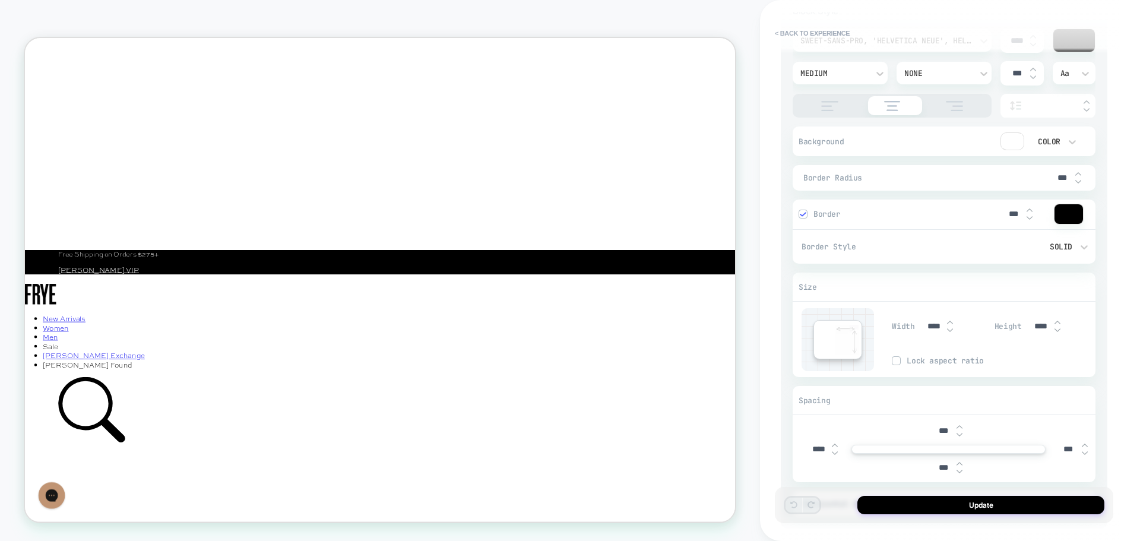
scroll to position [741, 0]
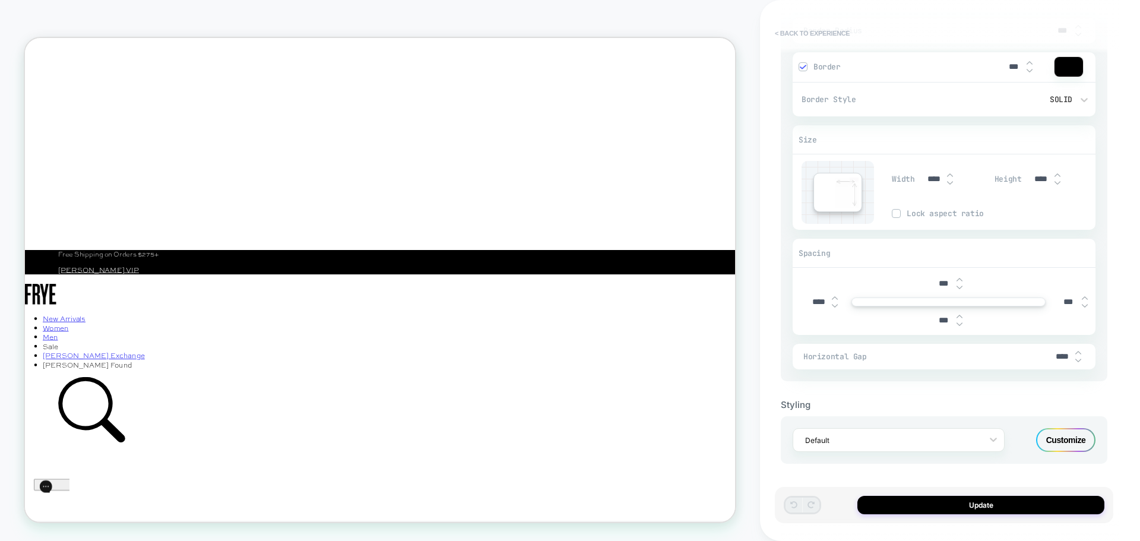
click at [823, 35] on button "< Back to experience" at bounding box center [812, 33] width 87 height 19
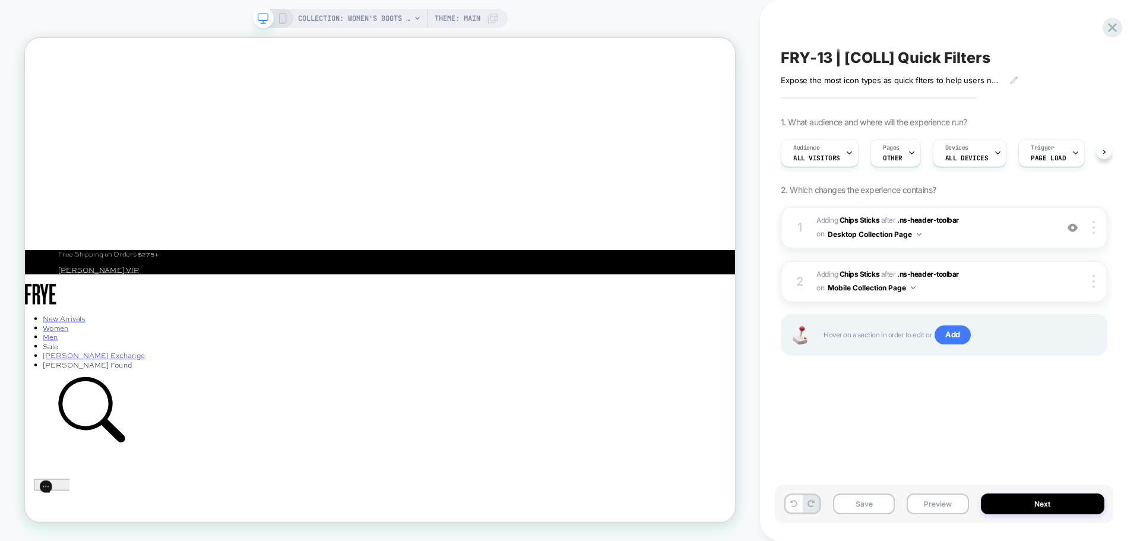
scroll to position [0, 1]
click at [938, 506] on button "Preview" at bounding box center [937, 503] width 62 height 21
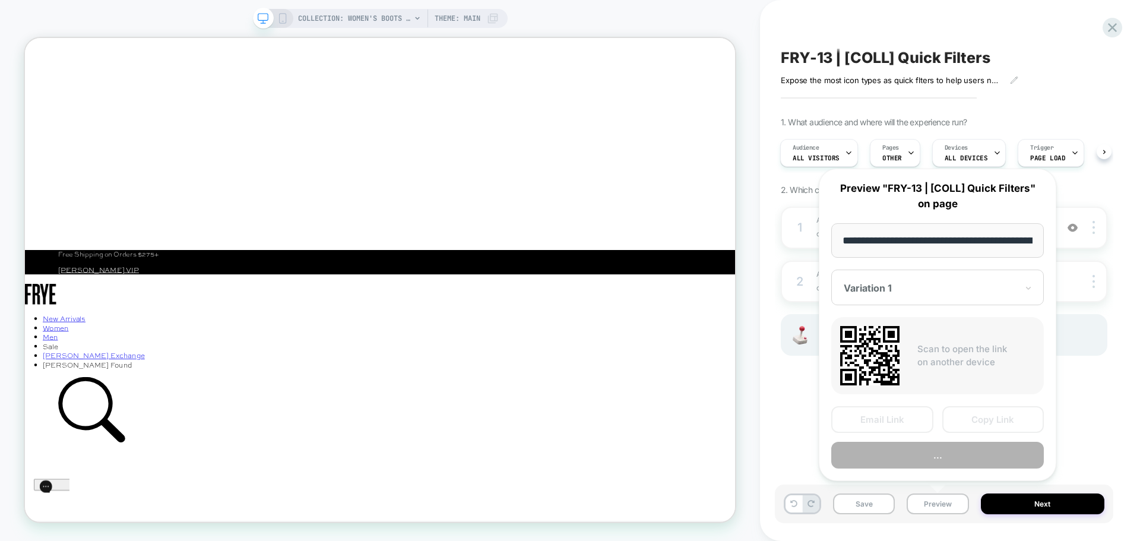
scroll to position [0, 190]
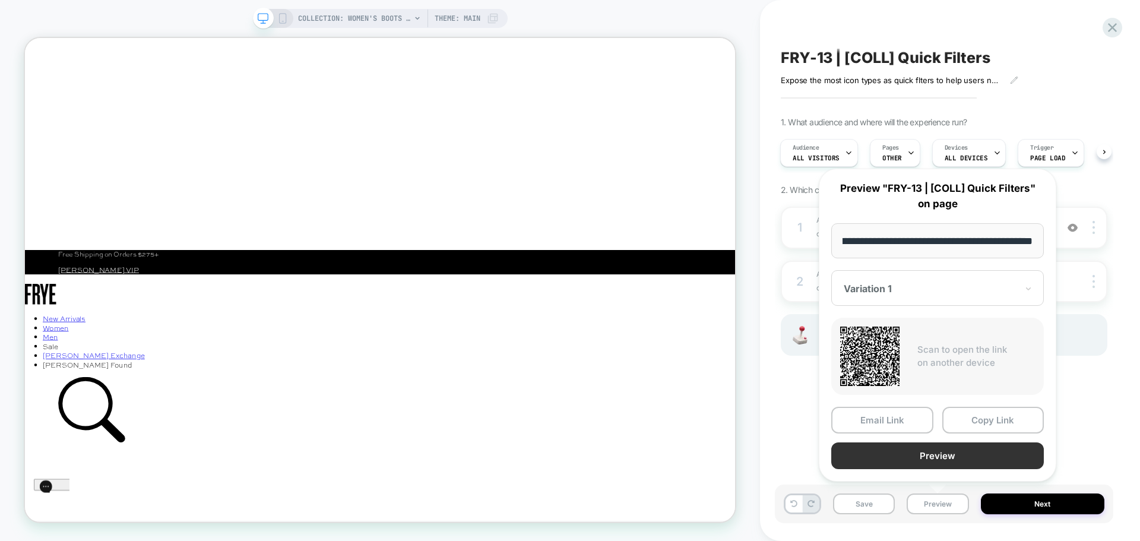
click at [899, 456] on button "Preview" at bounding box center [937, 455] width 212 height 27
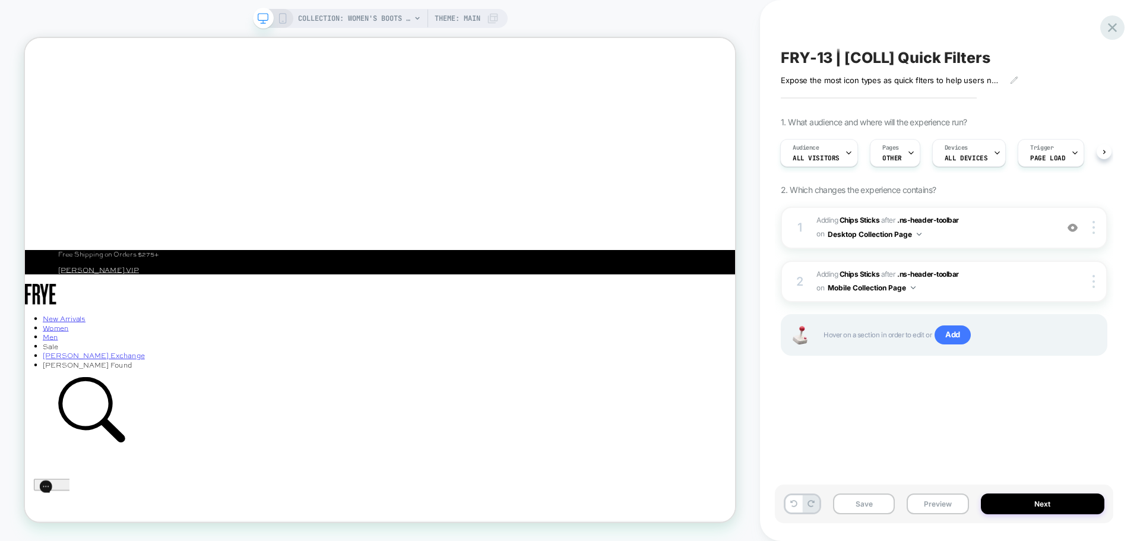
click at [1110, 26] on icon at bounding box center [1111, 27] width 9 height 9
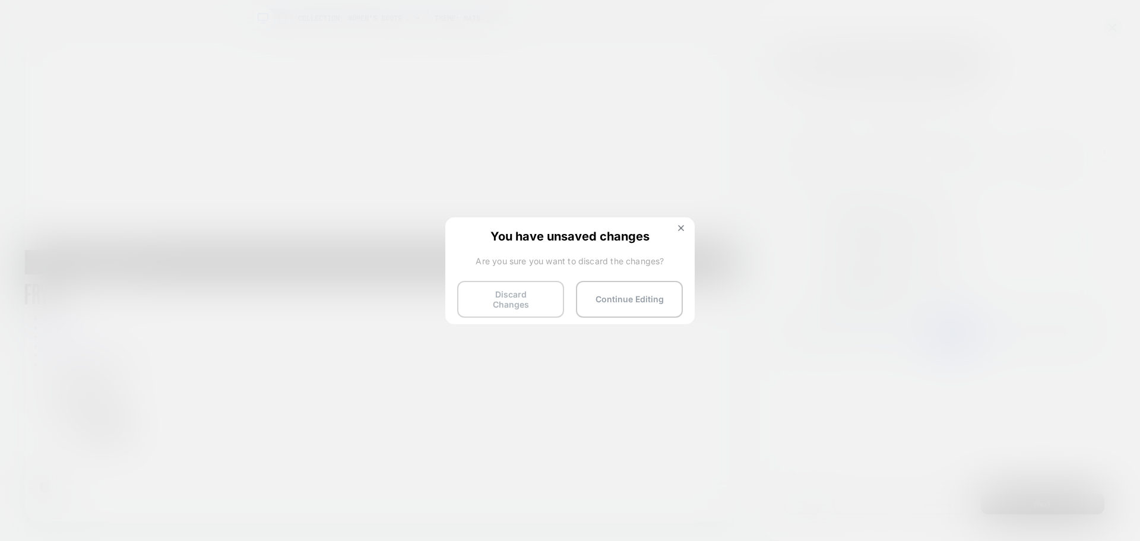
click at [530, 297] on button "Discard Changes" at bounding box center [510, 299] width 107 height 37
